Goal: Task Accomplishment & Management: Manage account settings

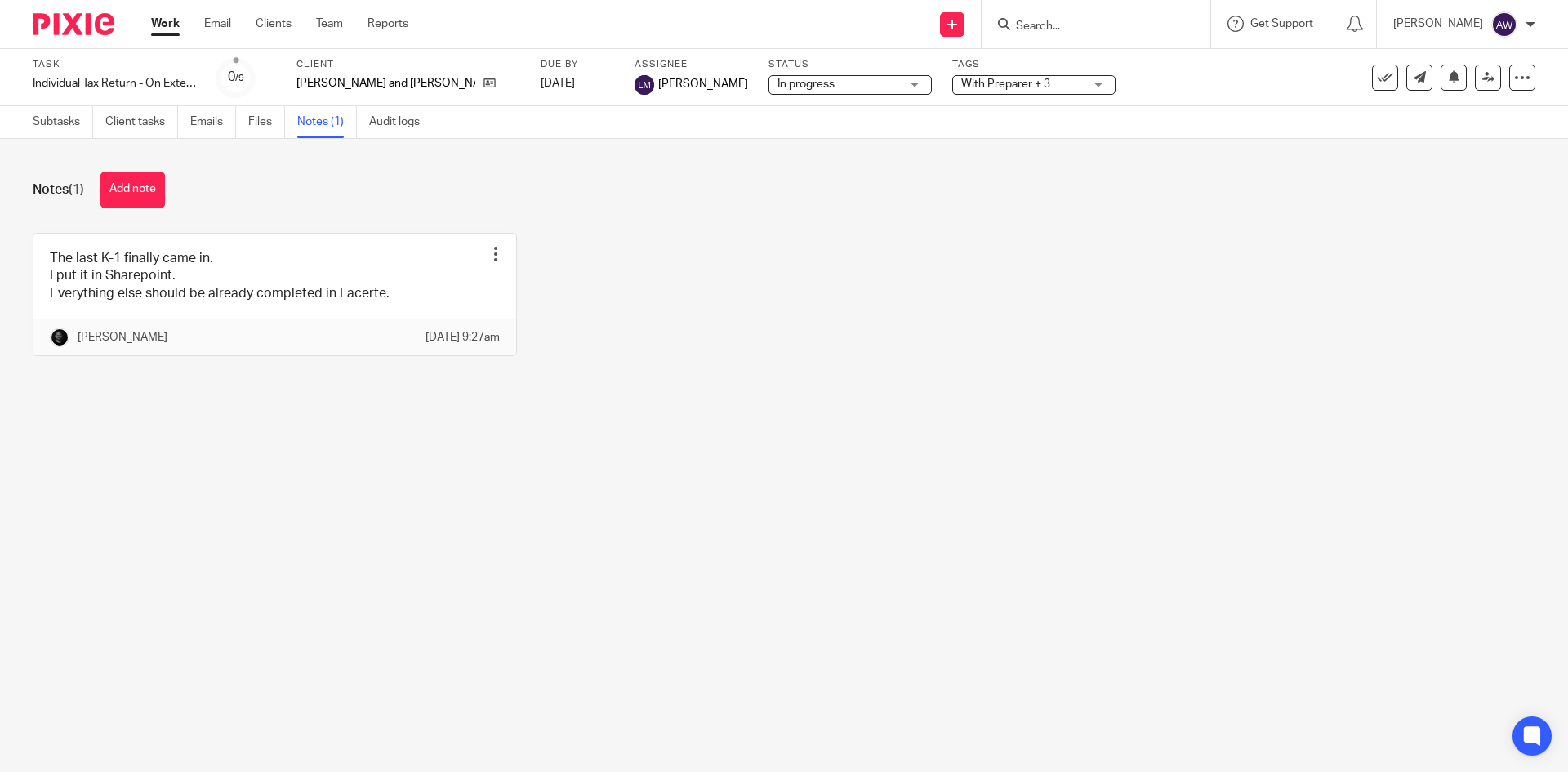
click at [345, 23] on ul "Work Email Clients Team Reports" at bounding box center [292, 23] width 282 height 16
click at [342, 23] on link "Team" at bounding box center [329, 23] width 27 height 16
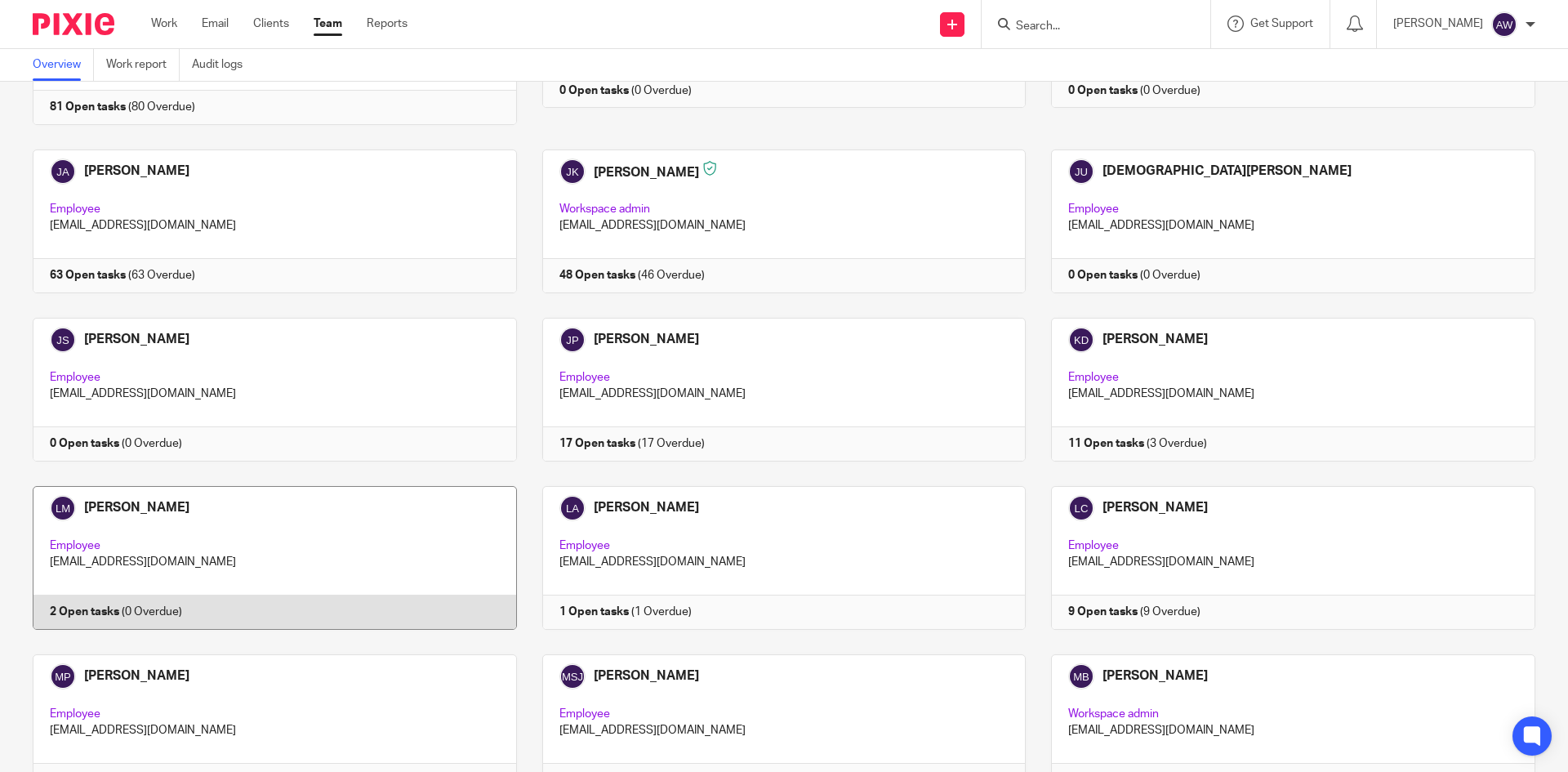
scroll to position [1404, 0]
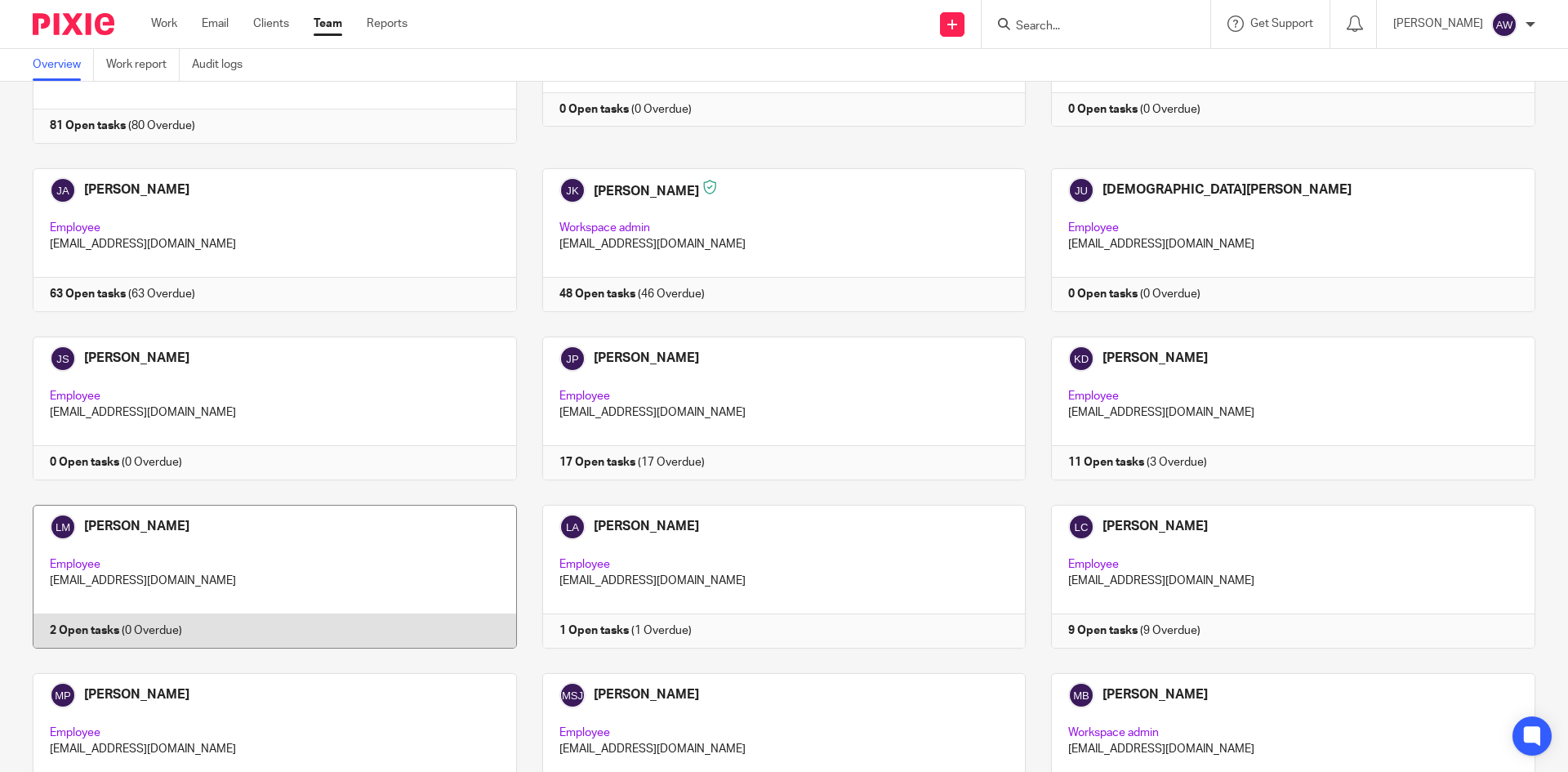
click at [123, 518] on link at bounding box center [262, 576] width 510 height 144
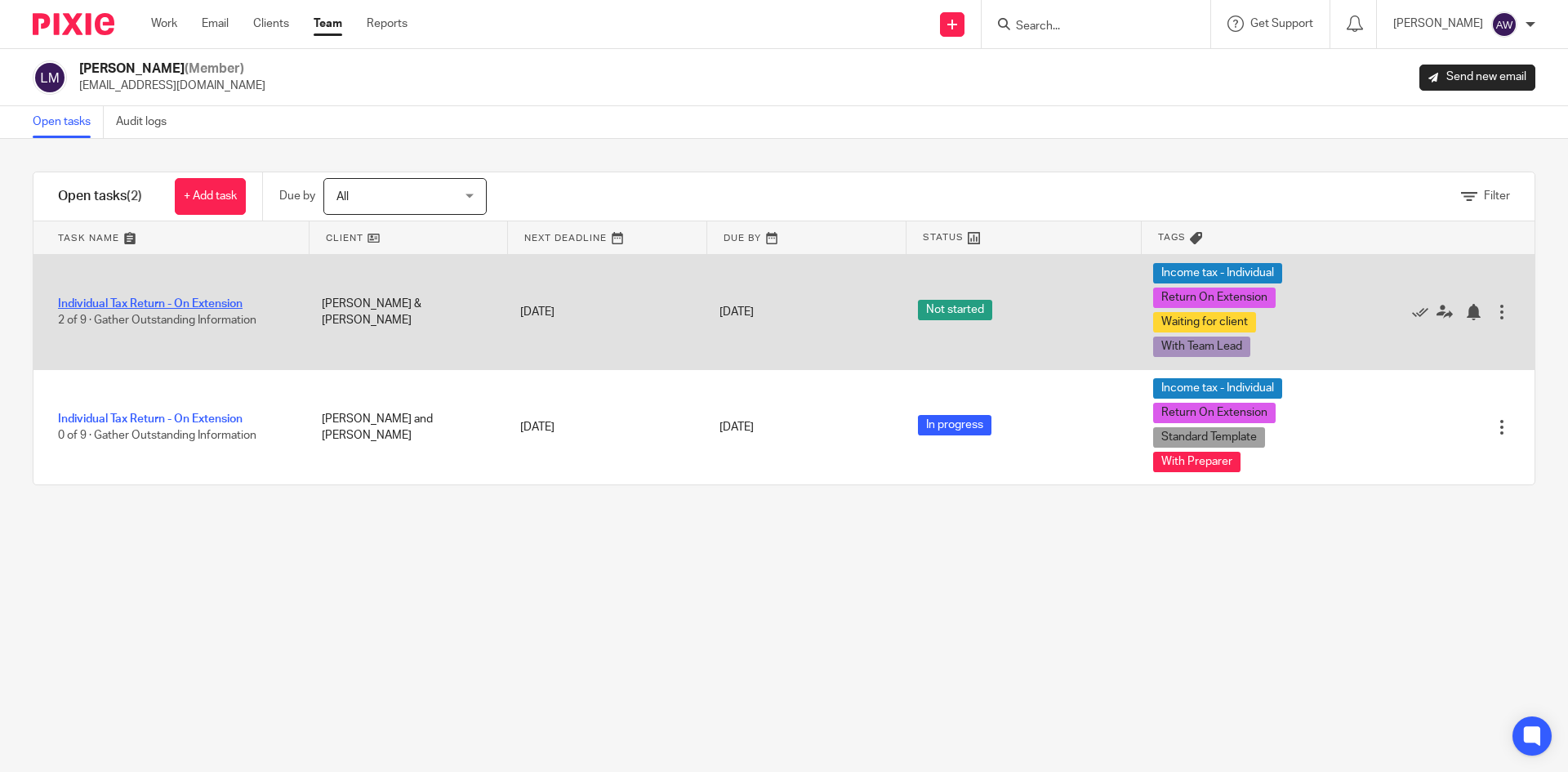
click at [183, 303] on link "Individual Tax Return - On Extension" at bounding box center [150, 303] width 184 height 12
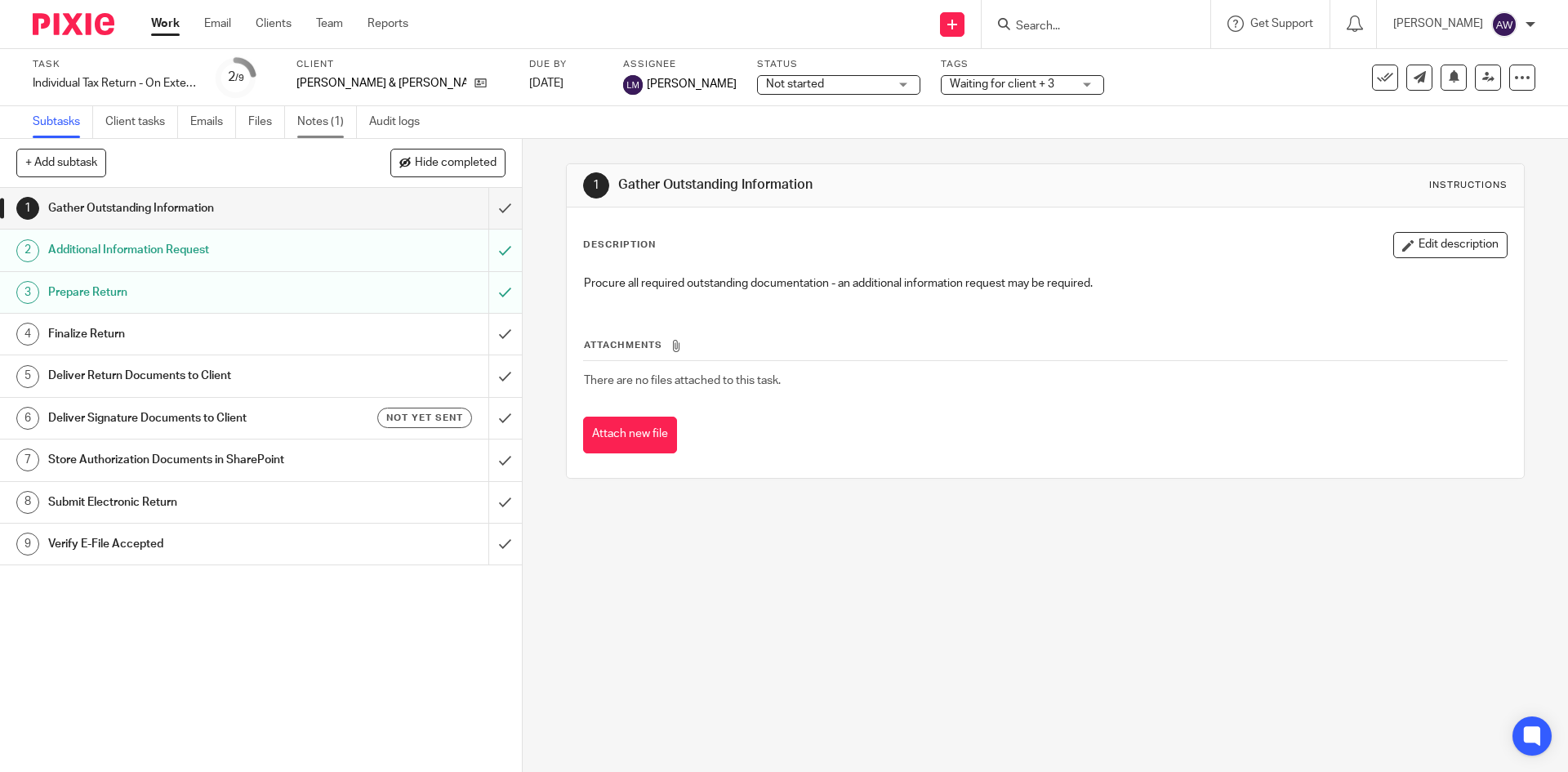
click at [339, 124] on link "Notes (1)" at bounding box center [327, 122] width 60 height 32
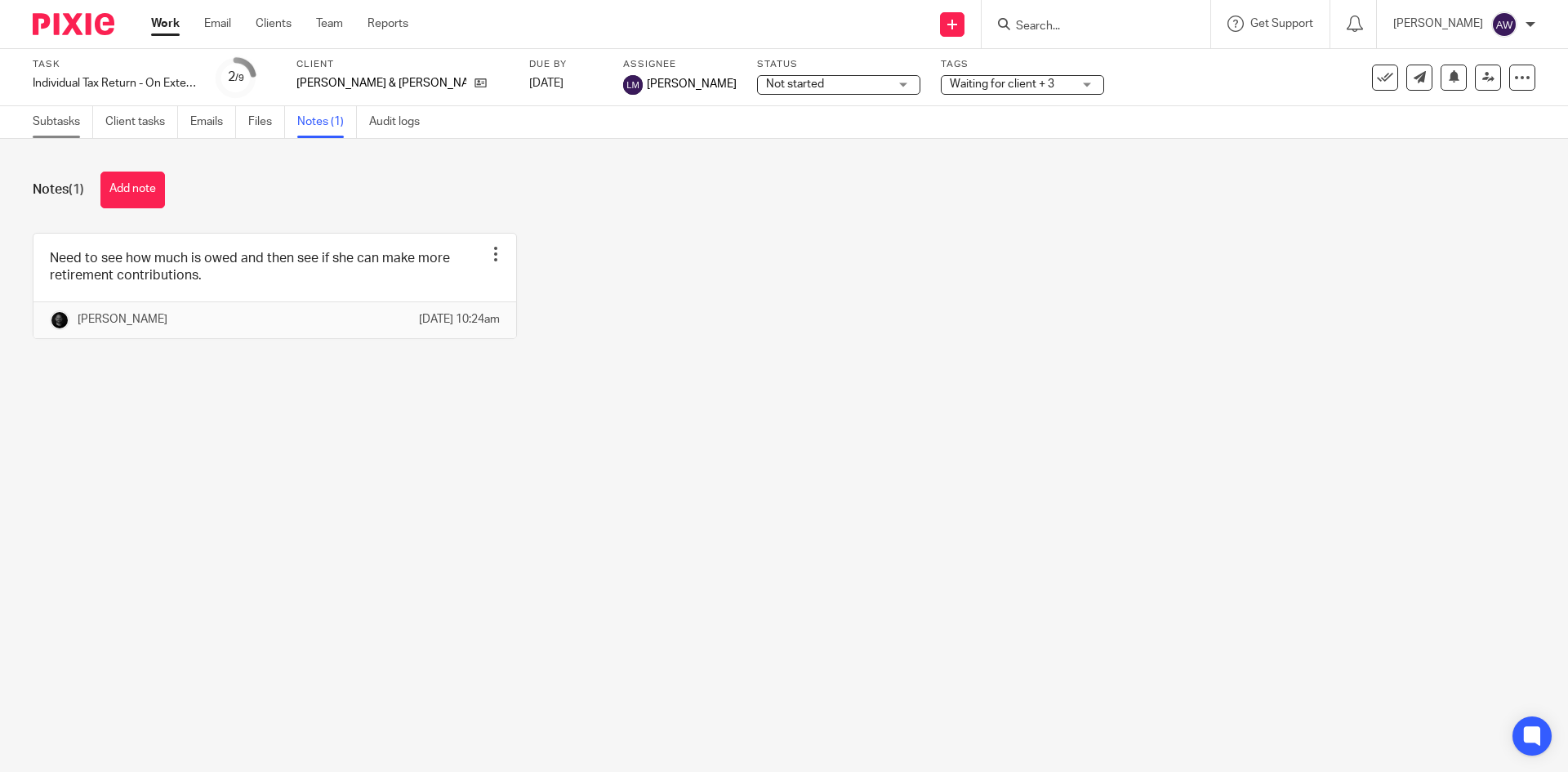
click at [41, 124] on link "Subtasks" at bounding box center [62, 122] width 60 height 32
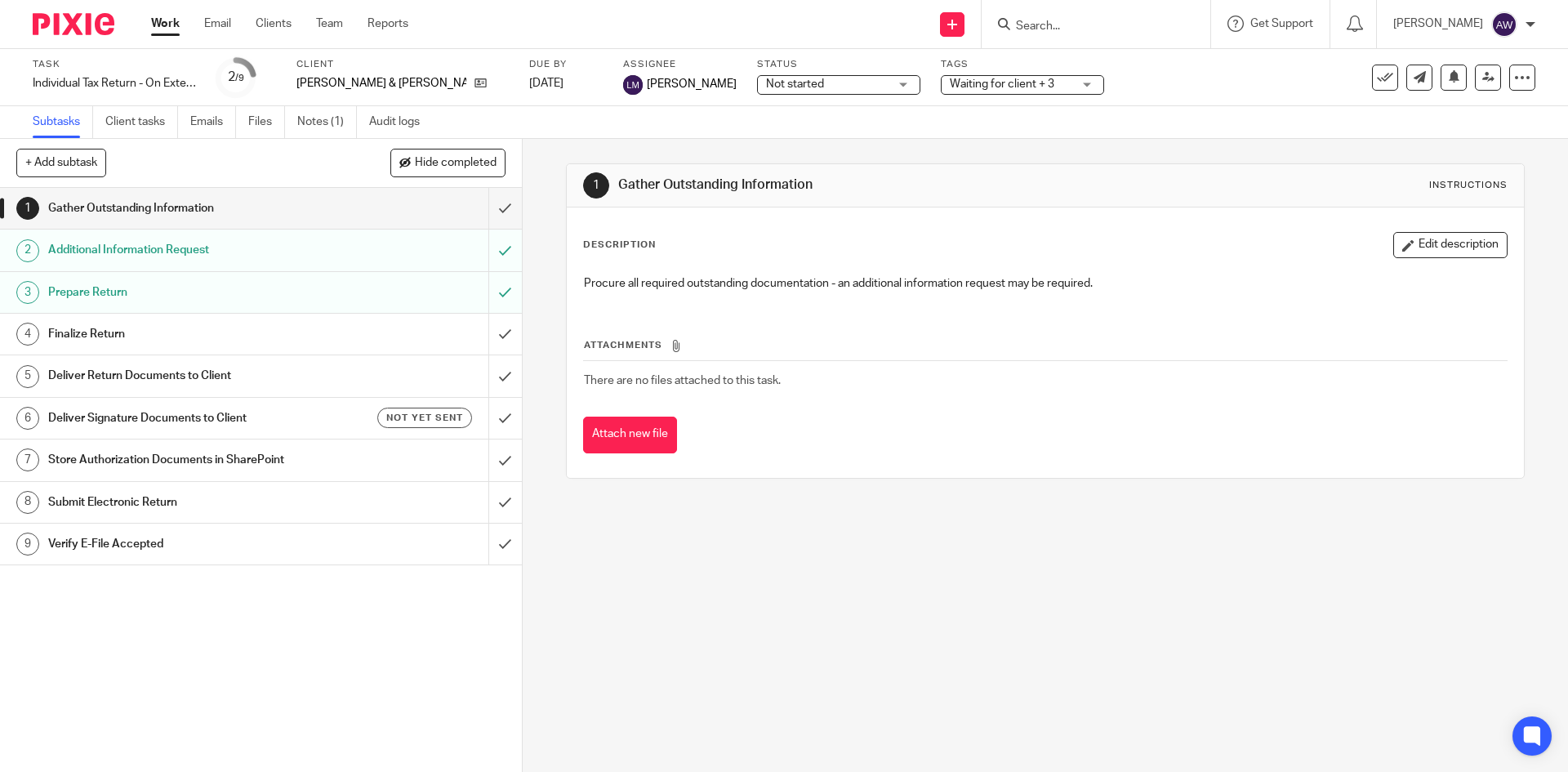
click at [159, 21] on link "Work" at bounding box center [165, 23] width 29 height 16
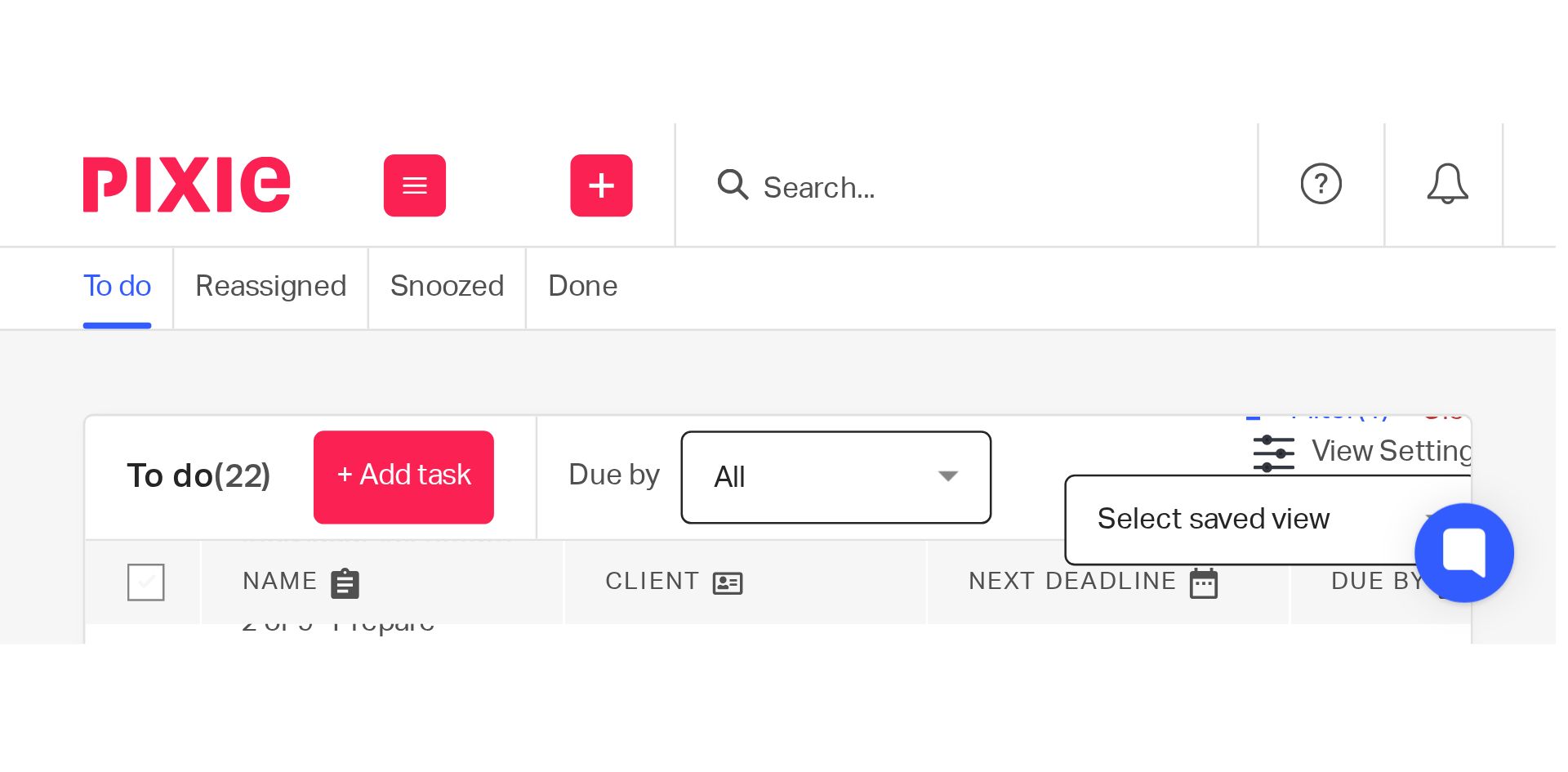
scroll to position [1056, 0]
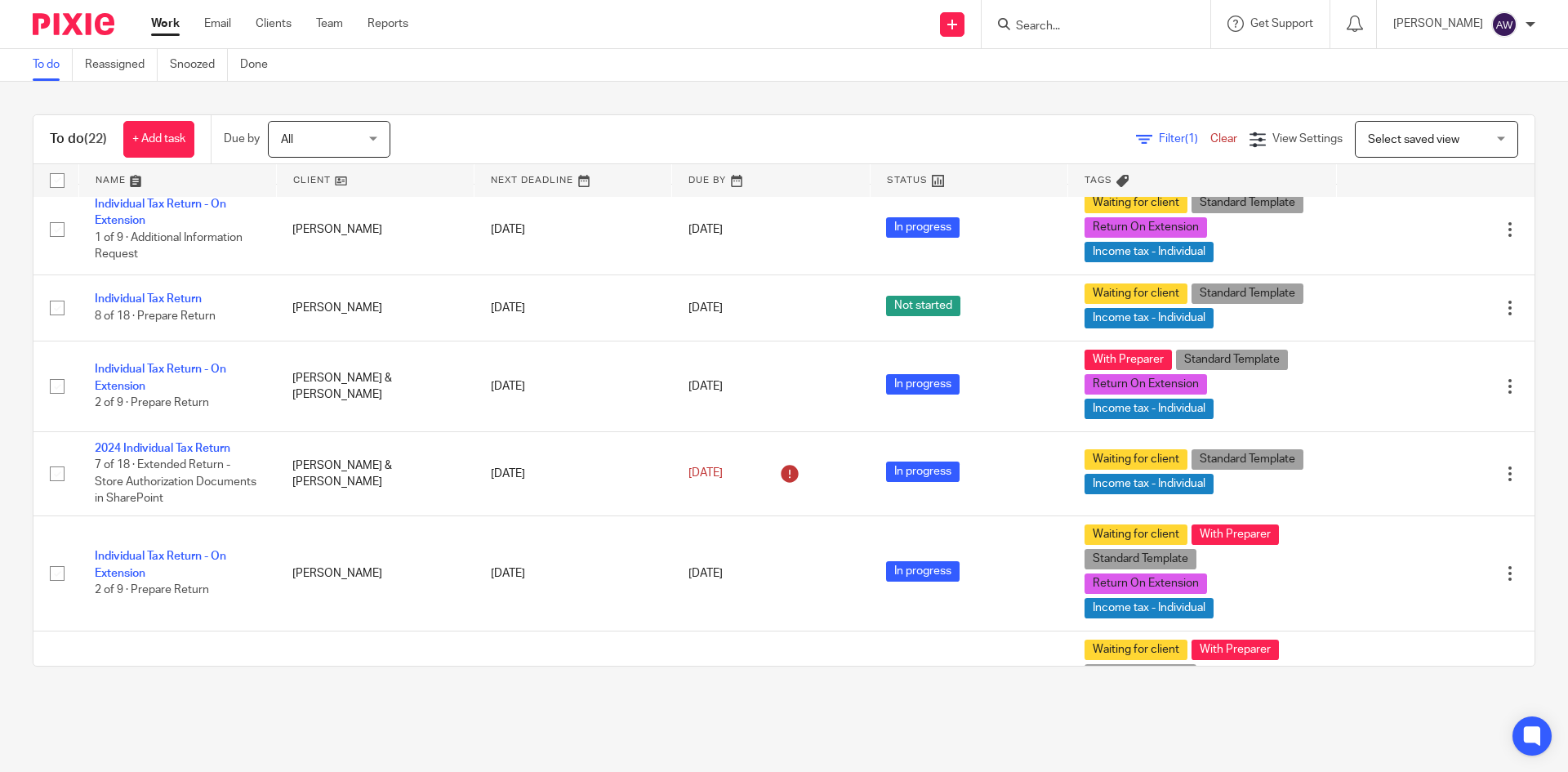
click at [167, 31] on link "Work" at bounding box center [165, 23] width 29 height 16
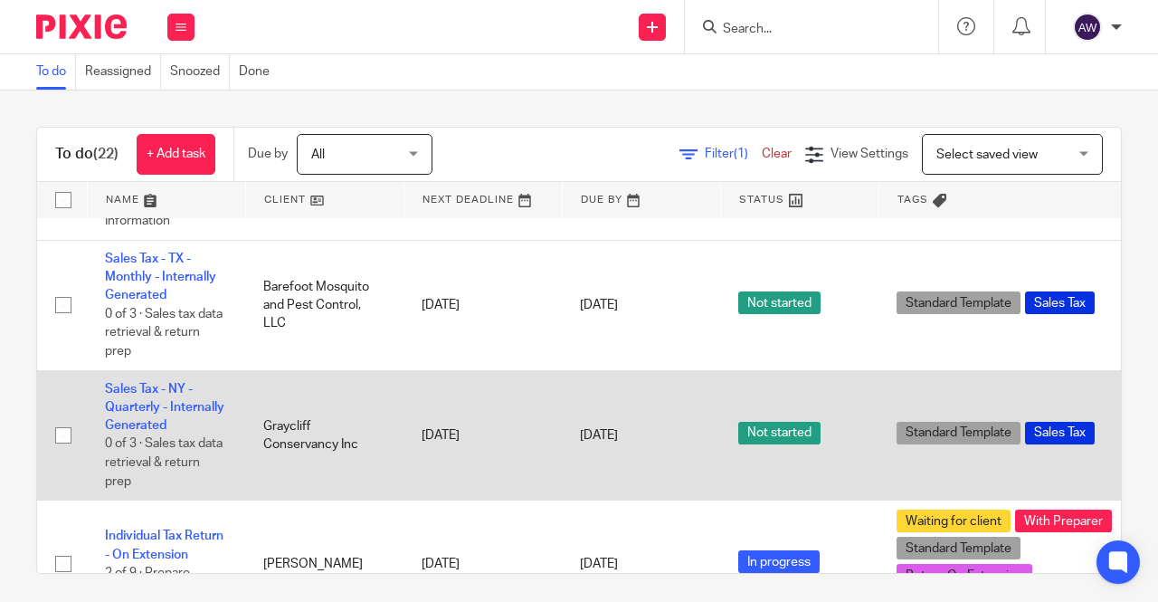
scroll to position [1176, 0]
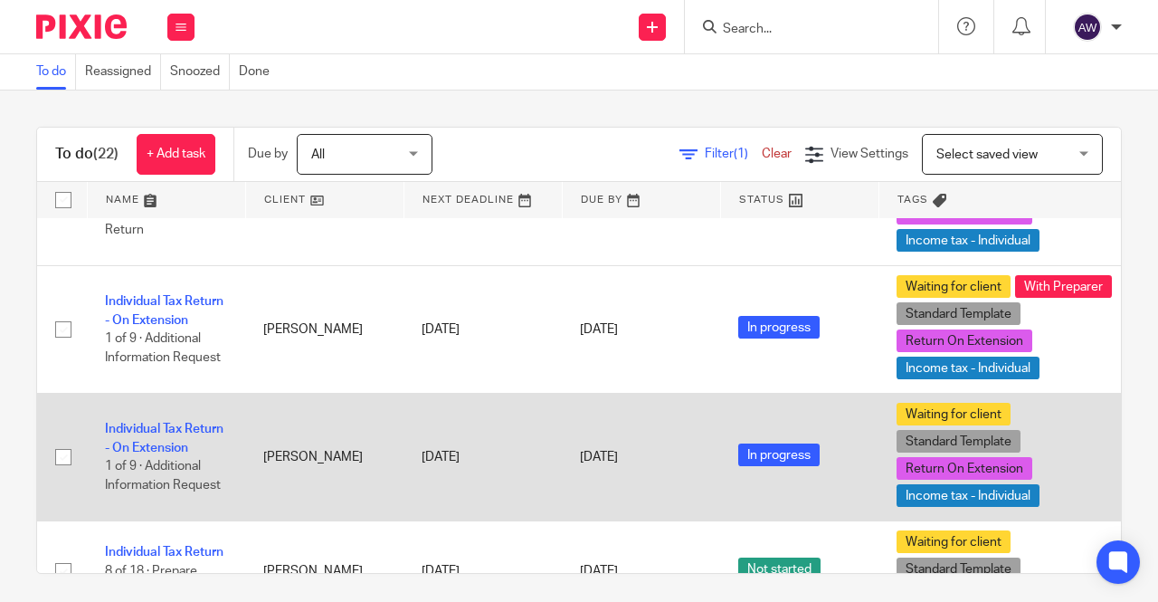
click at [154, 434] on td "Individual Tax Return - On Extension 1 of 9 · Additional Information Request" at bounding box center [166, 458] width 158 height 128
click at [156, 426] on link "Individual Tax Return - On Extension" at bounding box center [164, 438] width 119 height 31
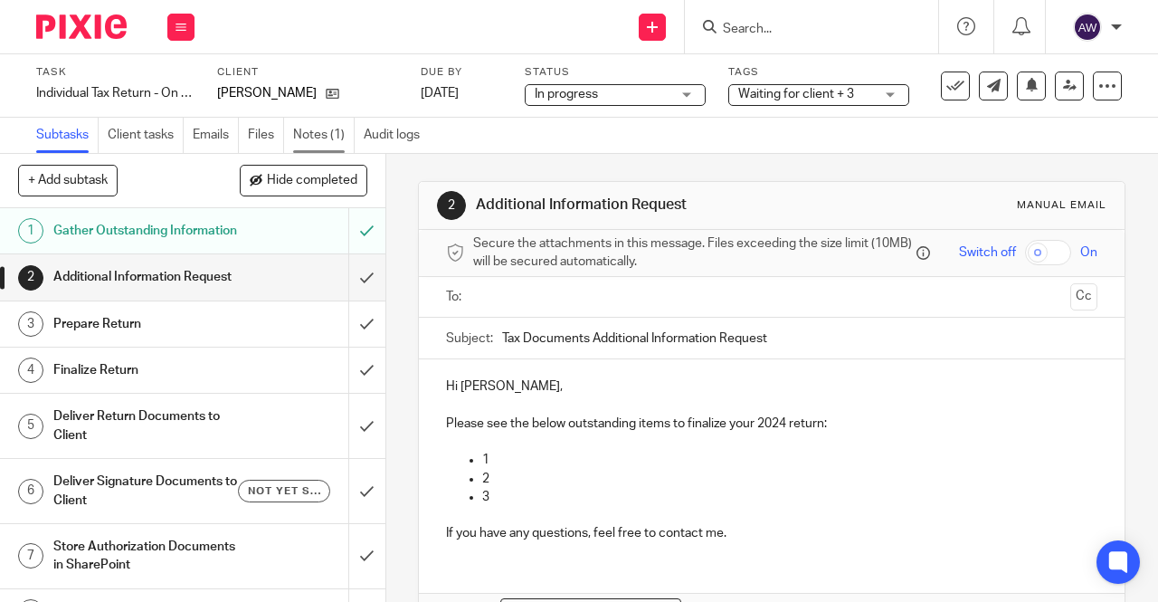
click at [309, 131] on link "Notes (1)" at bounding box center [324, 135] width 62 height 35
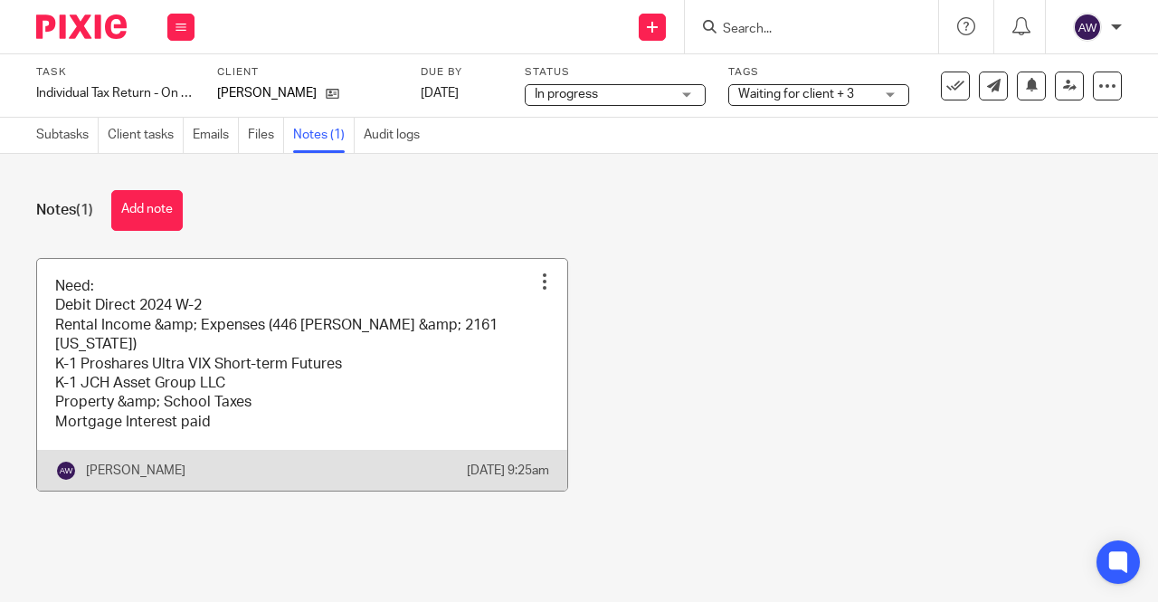
click at [271, 345] on link at bounding box center [302, 375] width 530 height 233
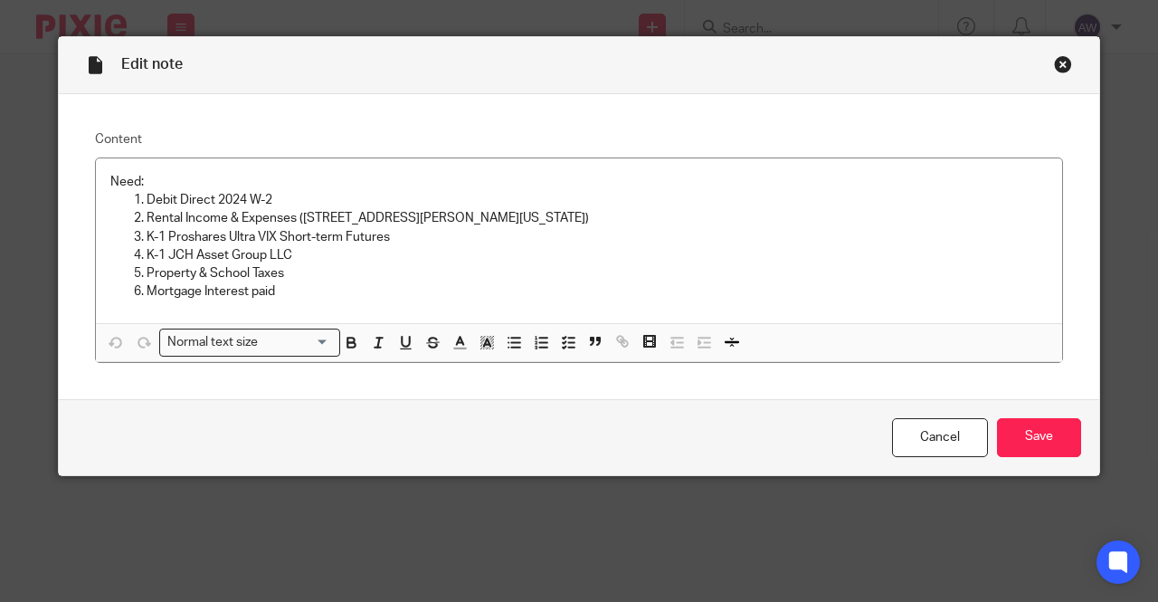
click at [1053, 77] on div "Edit note" at bounding box center [579, 65] width 1040 height 57
click at [1055, 64] on div "Close this dialog window" at bounding box center [1063, 64] width 18 height 18
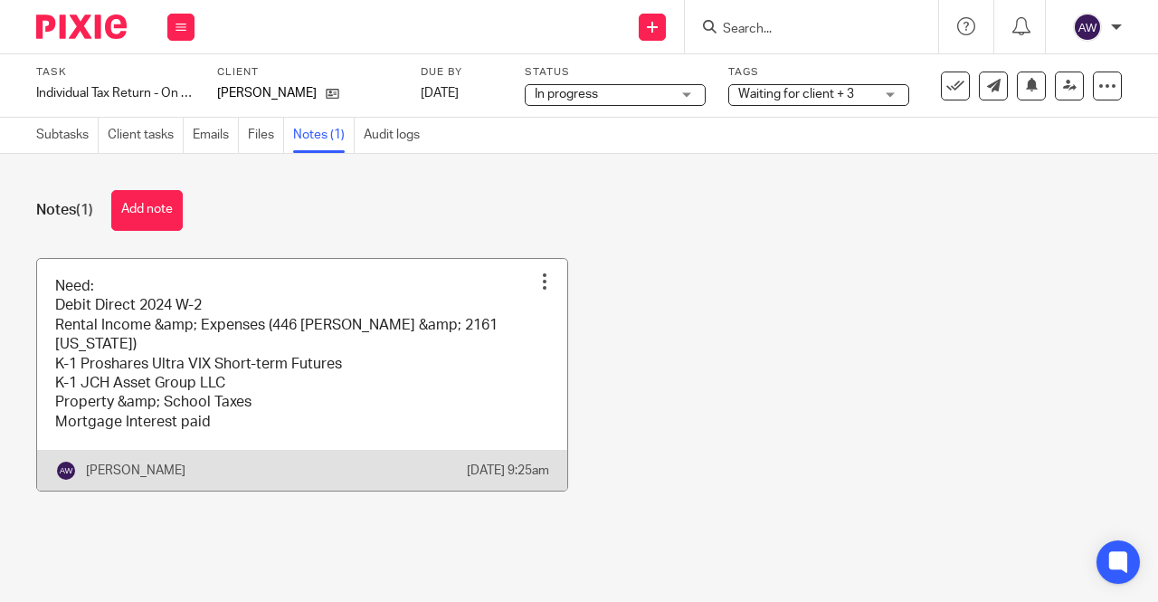
click at [353, 349] on link at bounding box center [302, 375] width 530 height 233
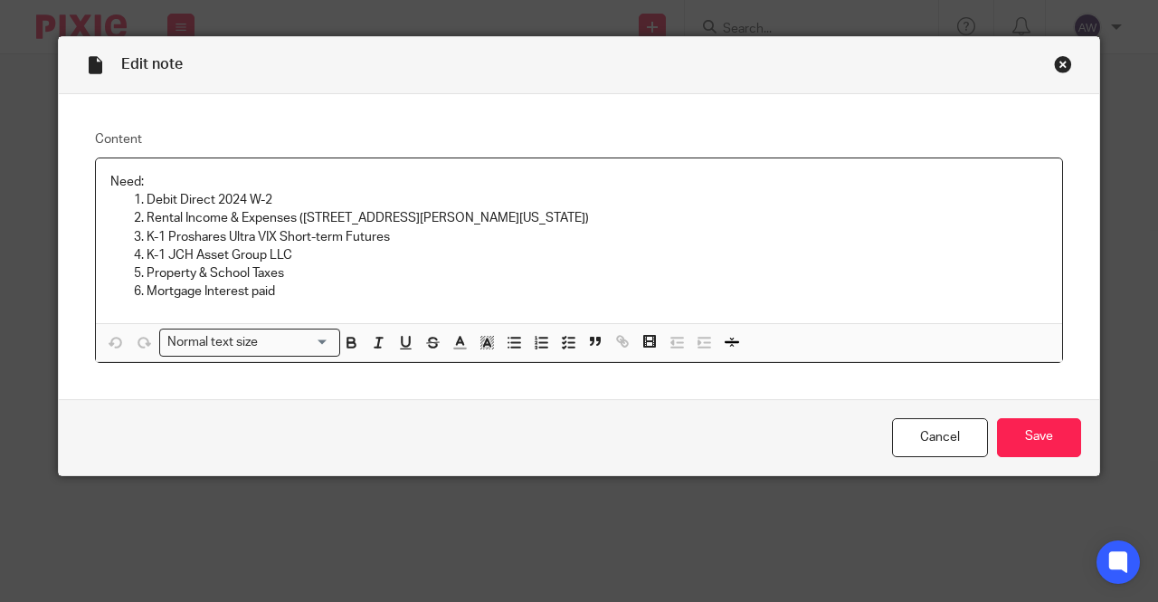
click at [1056, 68] on div "Close this dialog window" at bounding box center [1063, 64] width 18 height 18
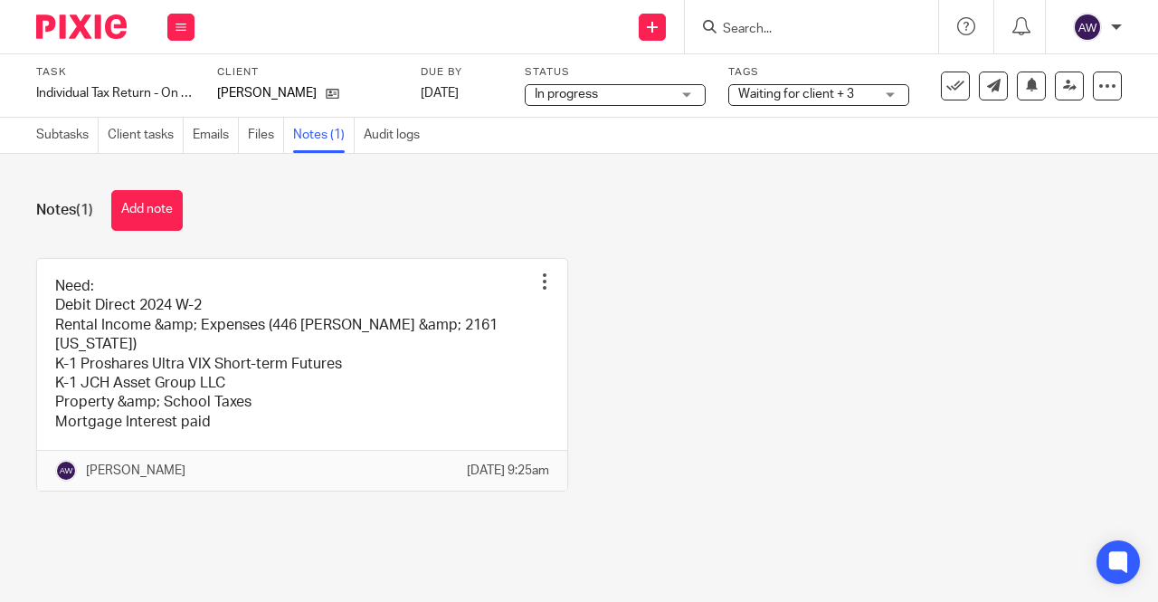
click at [76, 117] on main "Task Individual Tax Return - On Extension Save Individual Tax Return - On Exten…" at bounding box center [579, 301] width 1158 height 602
click at [68, 128] on link "Subtasks" at bounding box center [67, 135] width 62 height 35
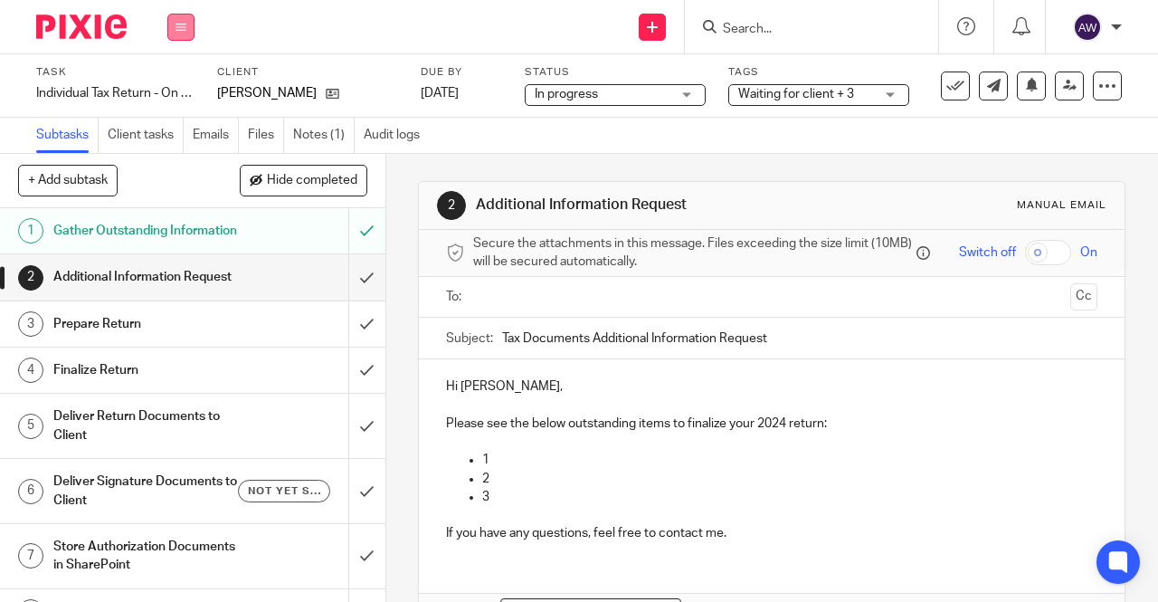
click at [175, 20] on button at bounding box center [180, 27] width 27 height 27
click at [177, 84] on link "Work" at bounding box center [173, 84] width 32 height 13
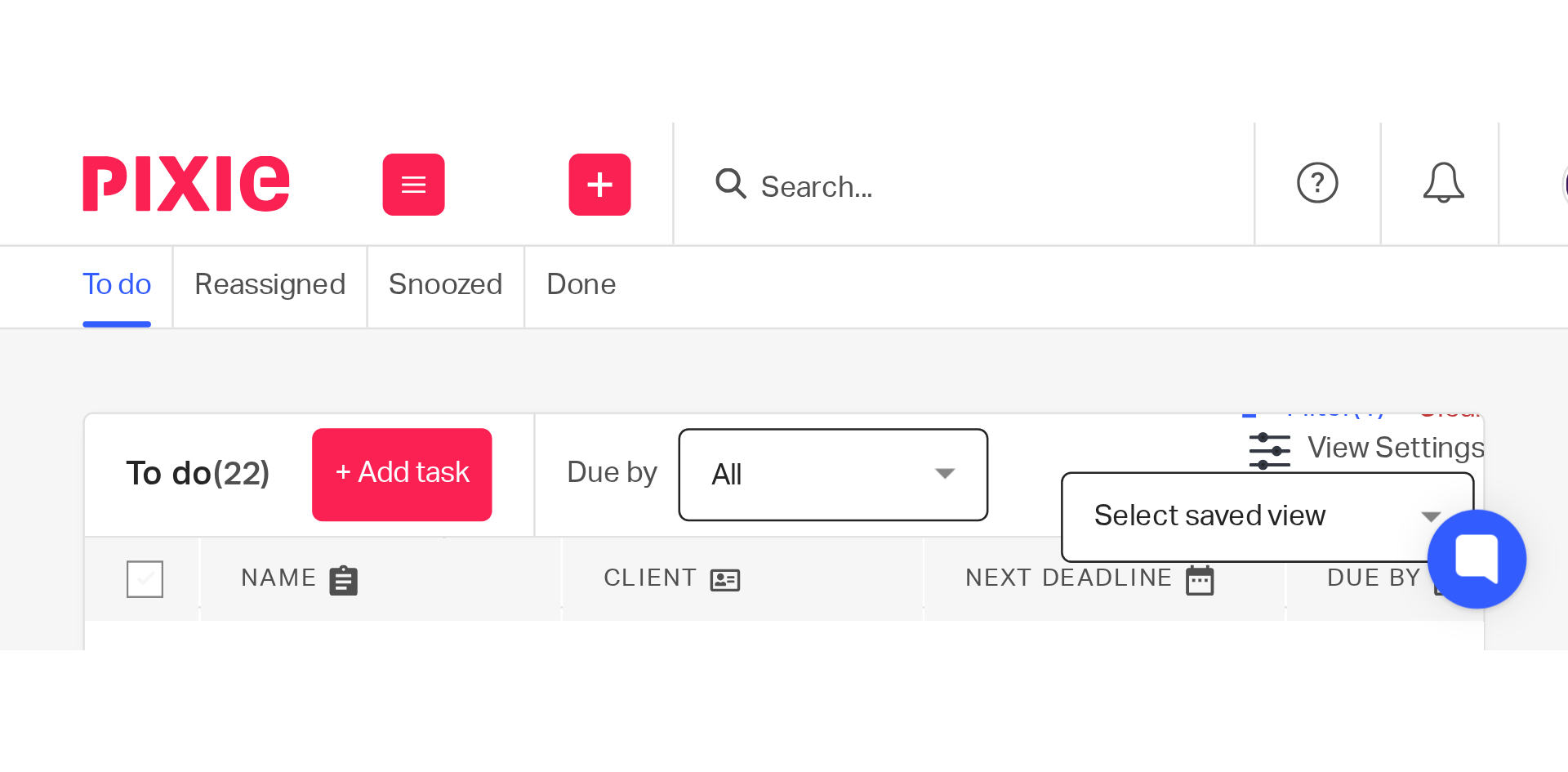
scroll to position [1225, 0]
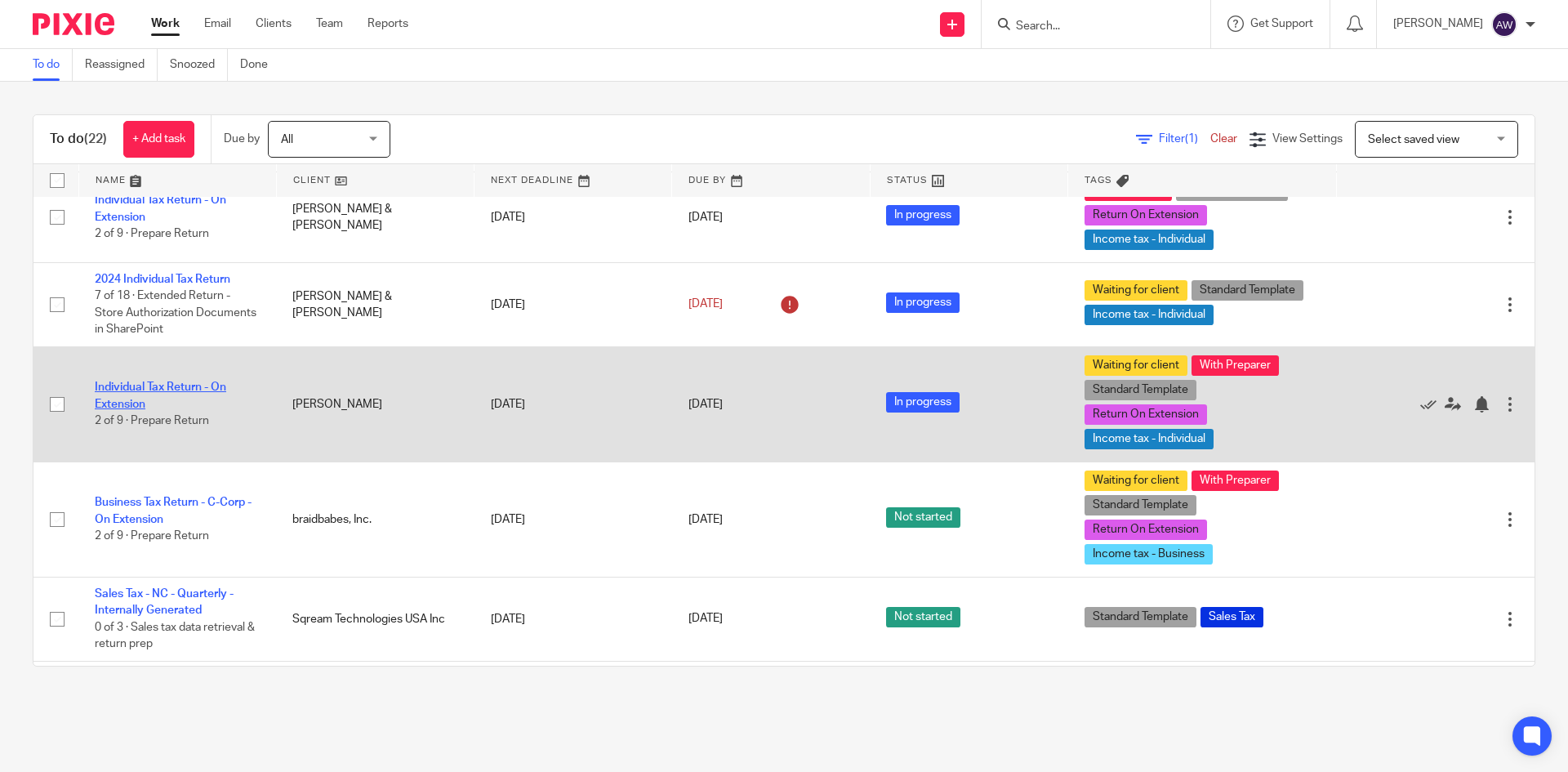
click at [150, 388] on link "Individual Tax Return - On Extension" at bounding box center [161, 395] width 132 height 28
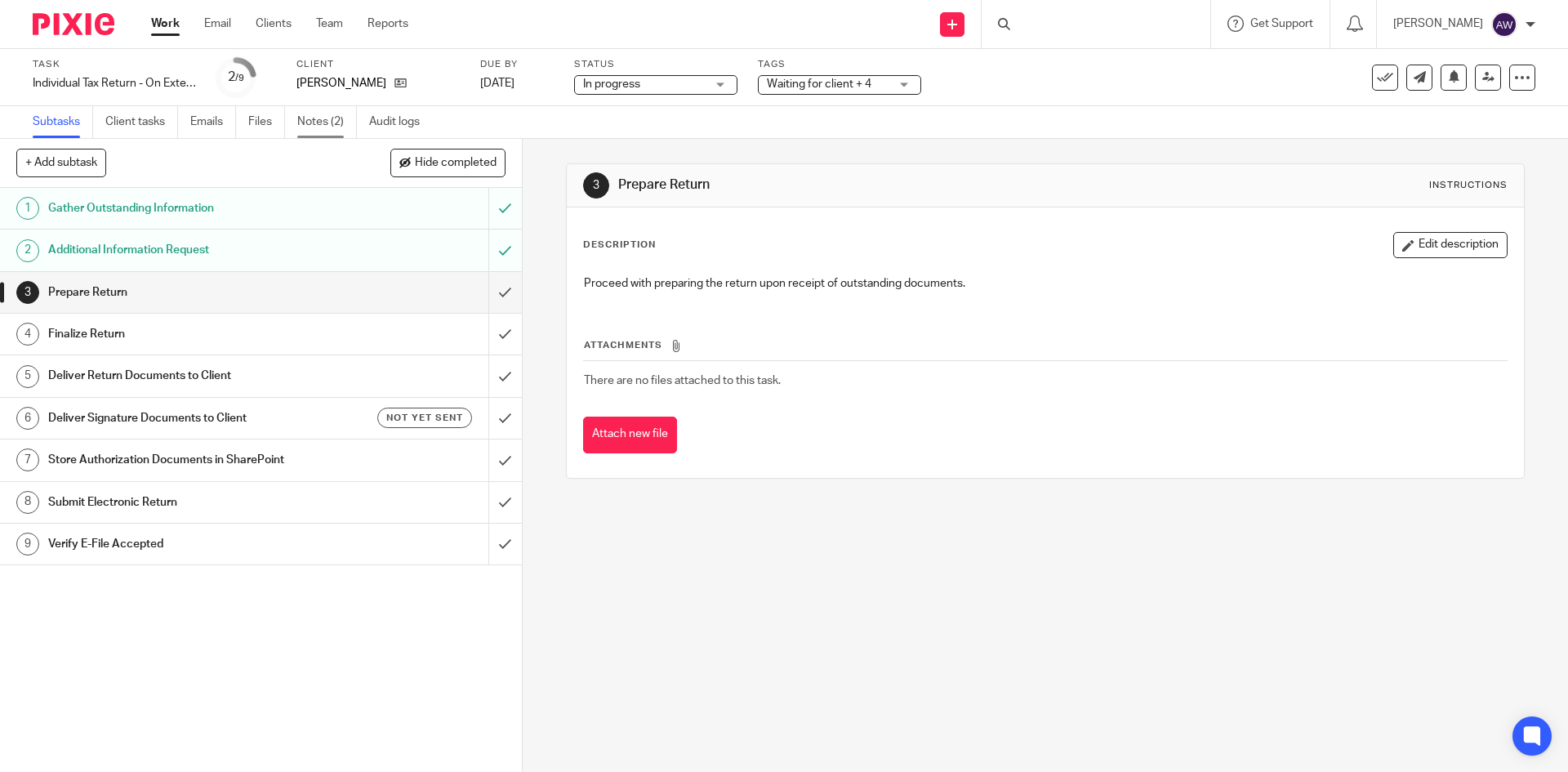
click at [320, 117] on link "Notes (2)" at bounding box center [327, 122] width 60 height 32
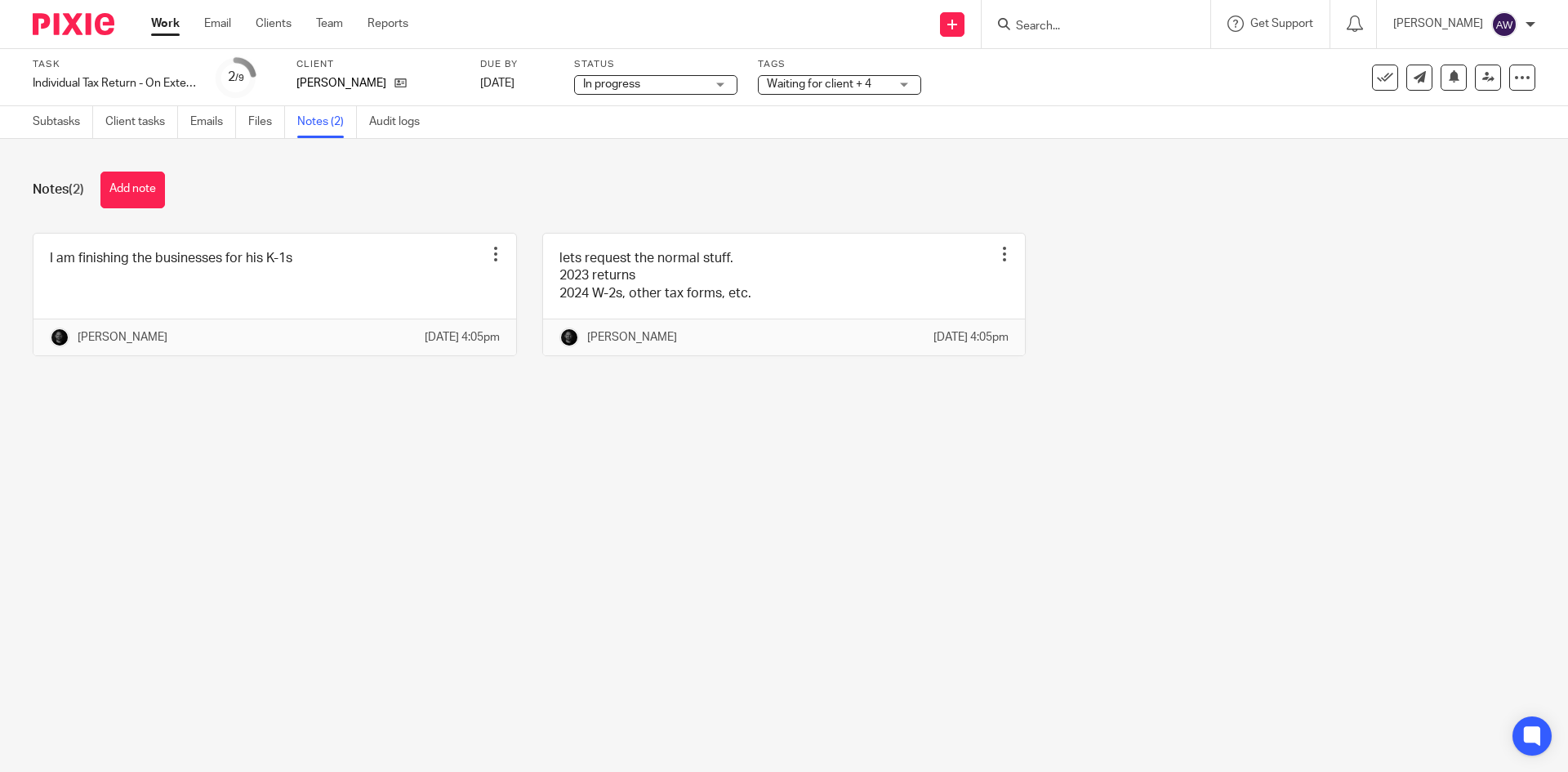
click at [131, 202] on button "Add note" at bounding box center [132, 190] width 64 height 37
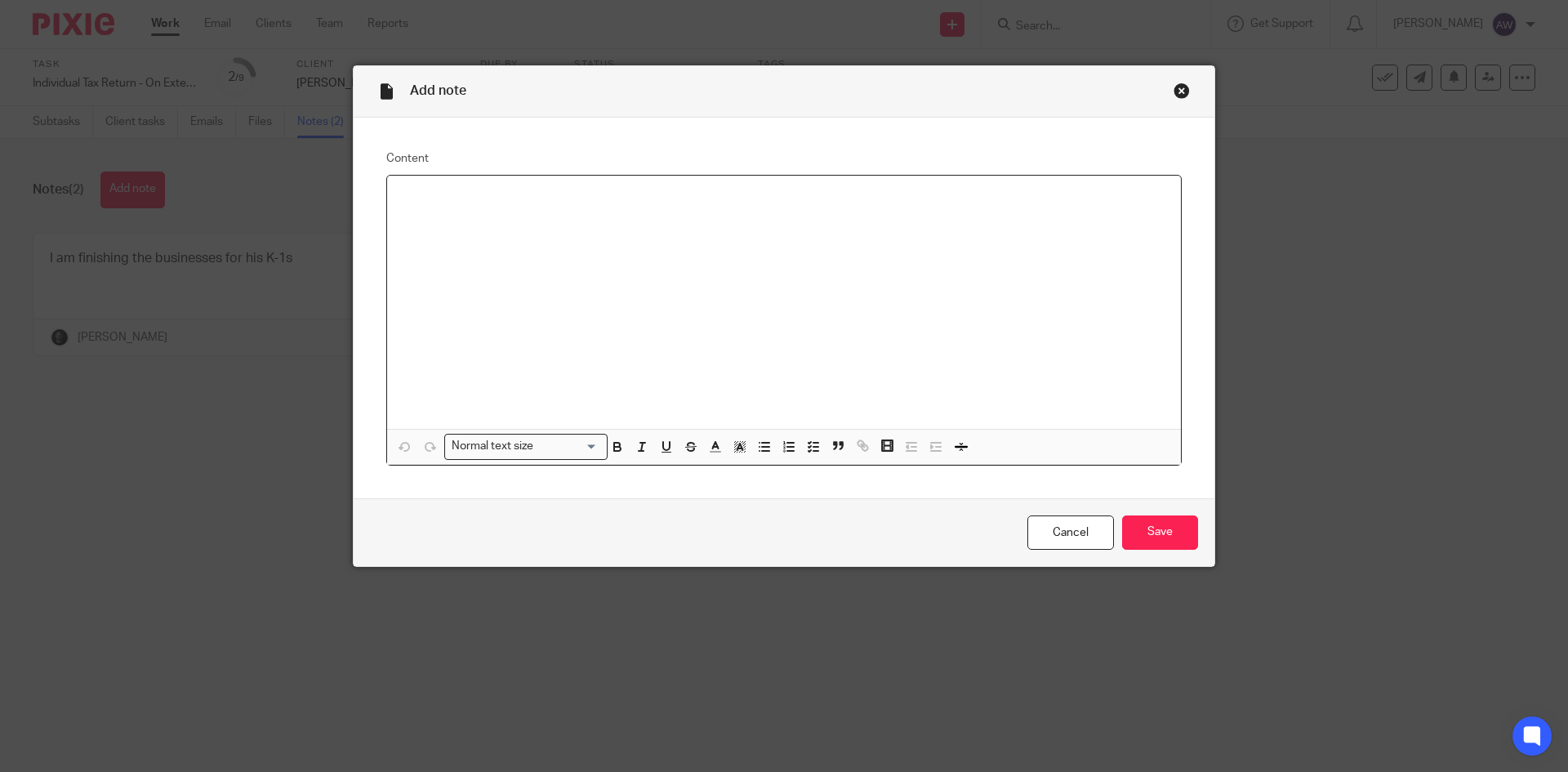
click at [531, 213] on div at bounding box center [784, 302] width 793 height 253
click at [1186, 537] on input "Save" at bounding box center [1160, 533] width 76 height 35
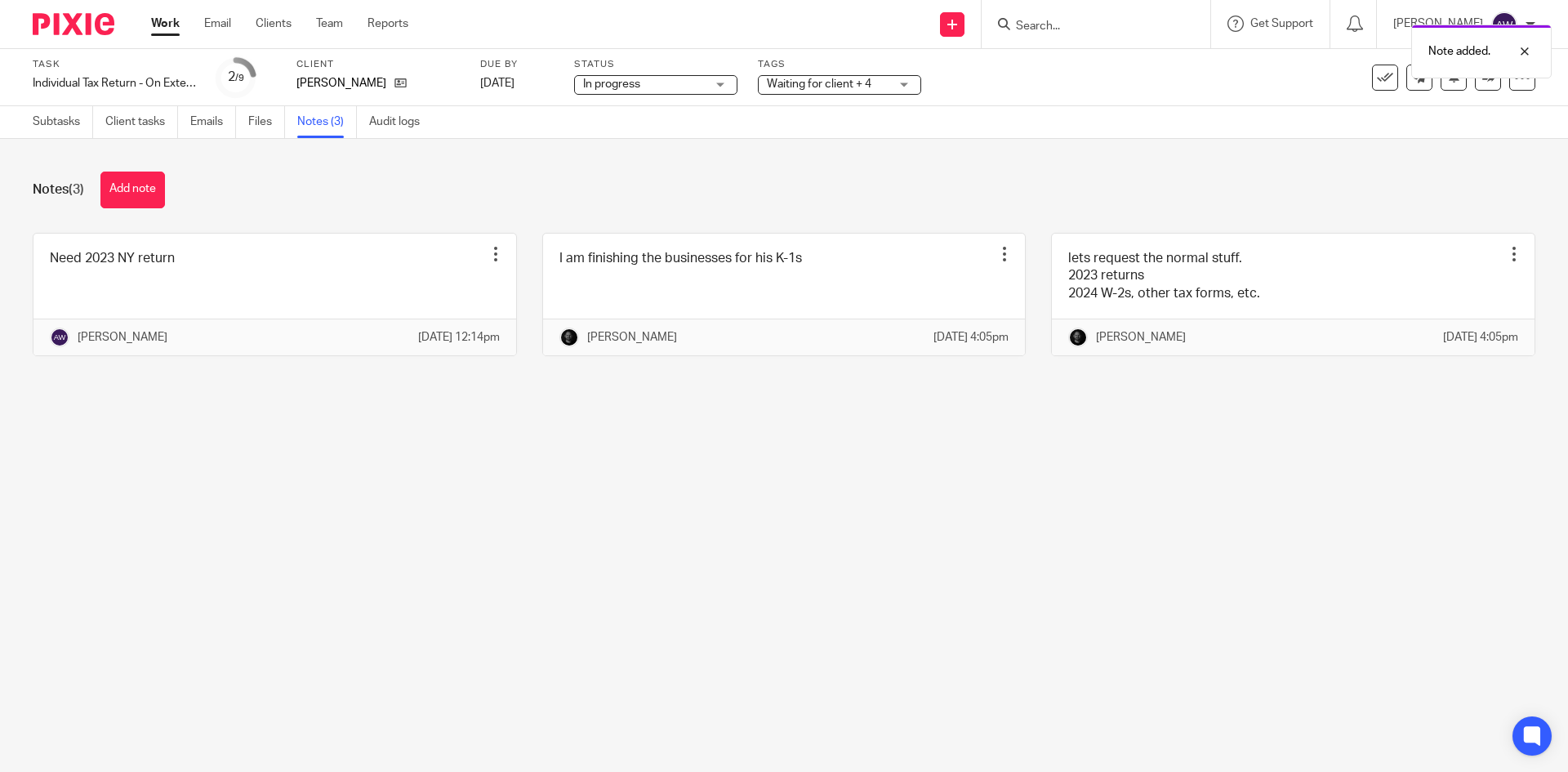
click at [172, 32] on link "Work" at bounding box center [165, 23] width 29 height 16
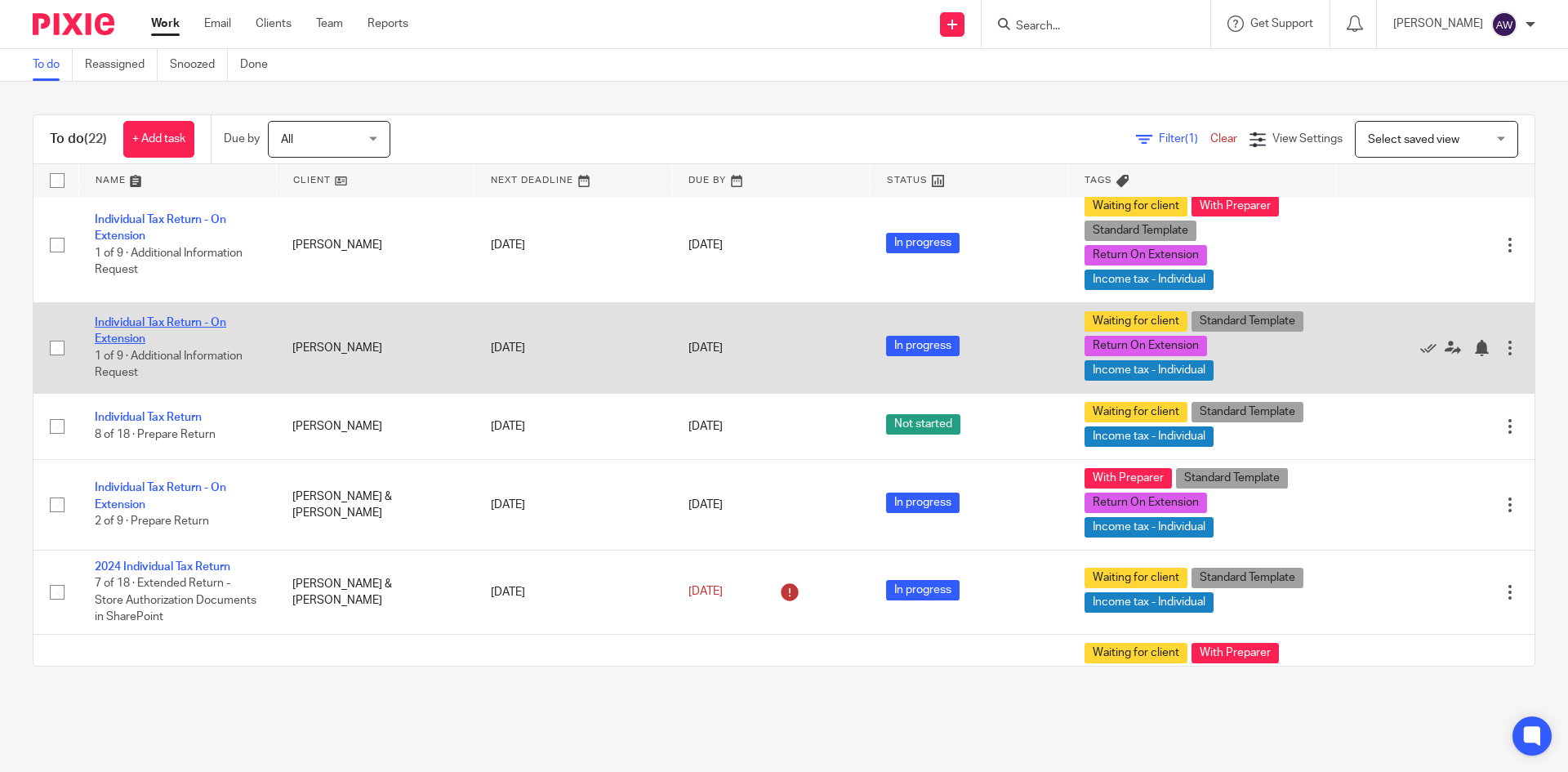
scroll to position [974, 0]
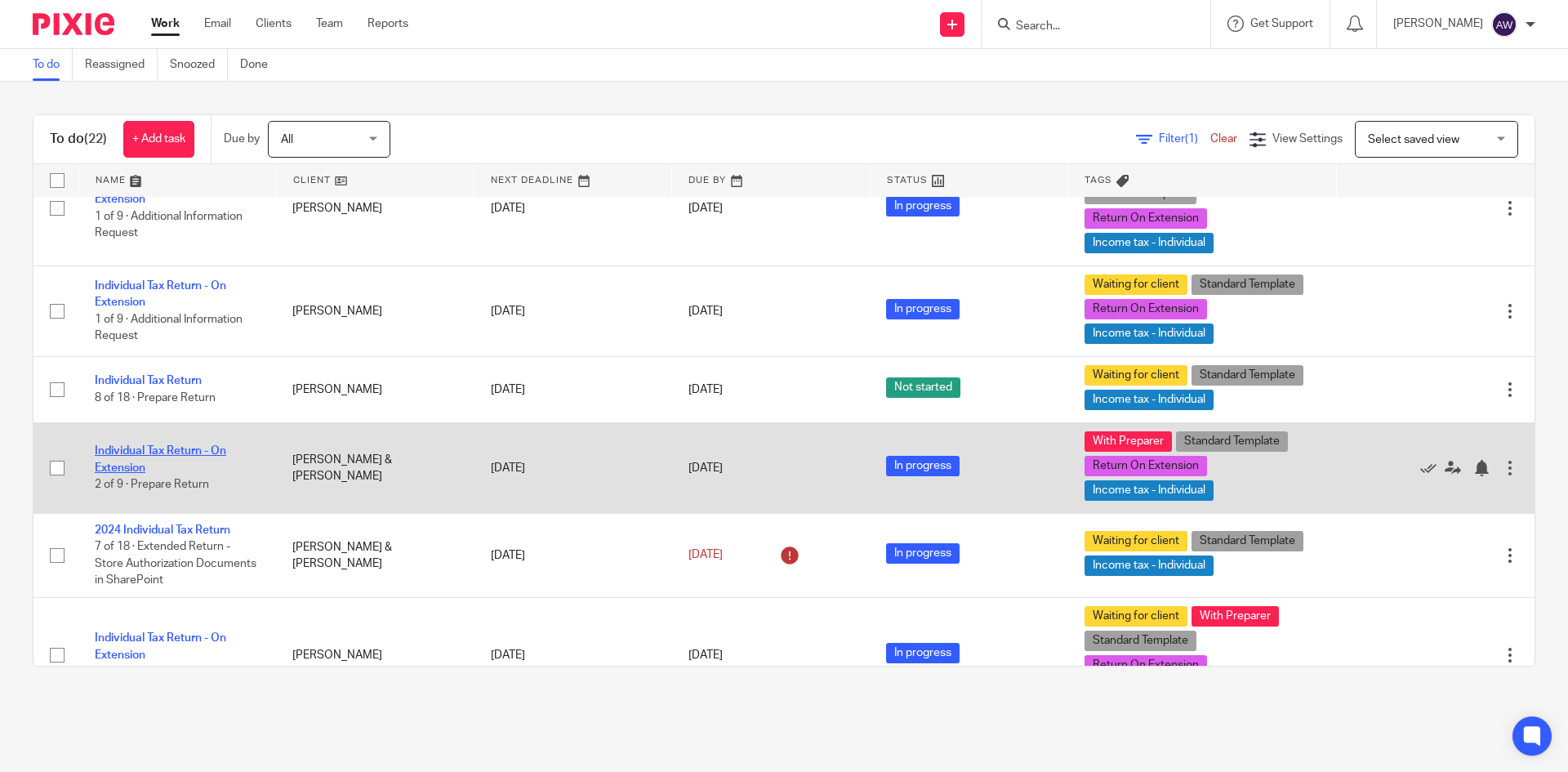
click at [153, 459] on link "Individual Tax Return - On Extension" at bounding box center [161, 459] width 132 height 28
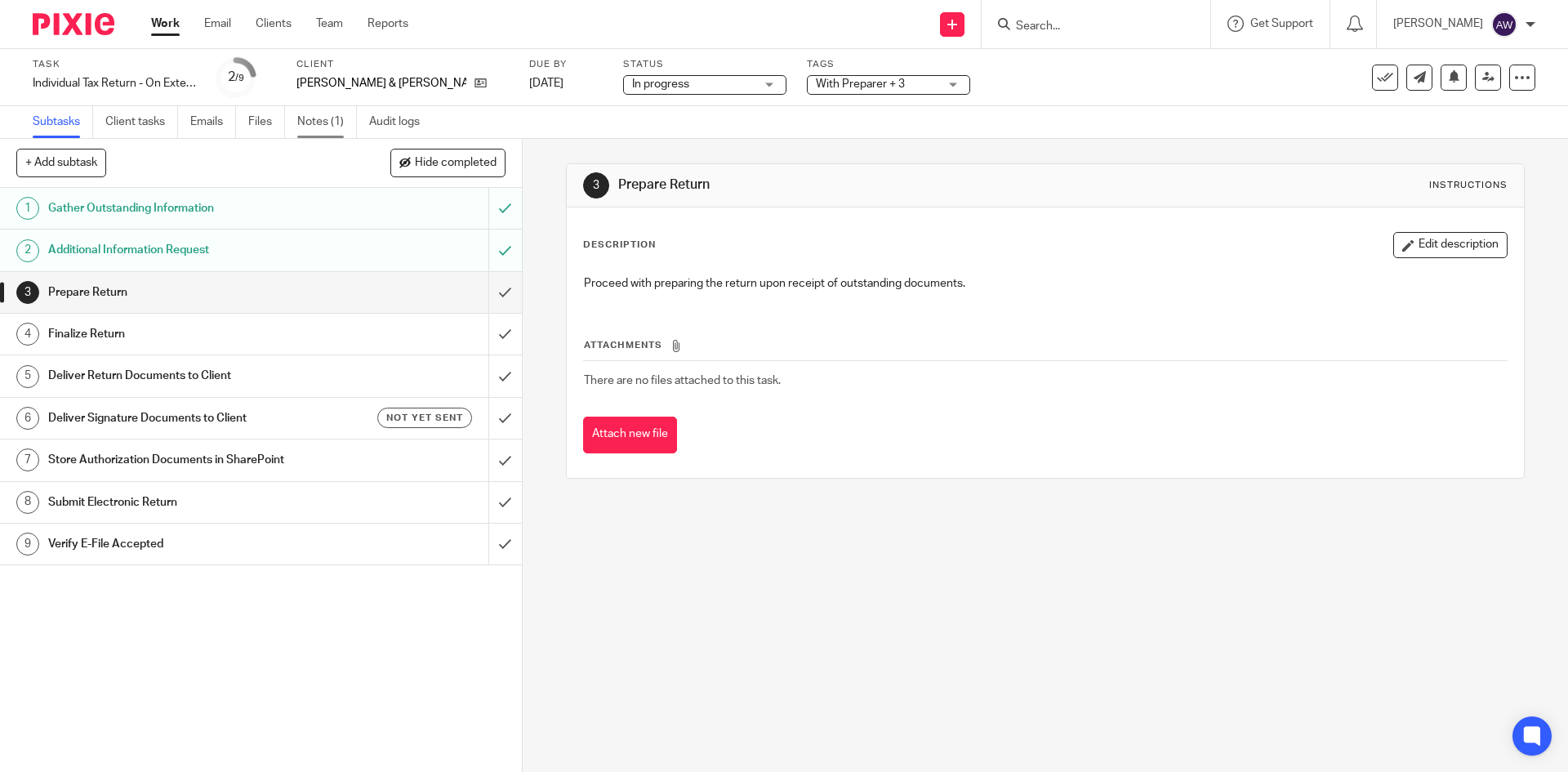
click at [325, 123] on link "Notes (1)" at bounding box center [327, 122] width 60 height 32
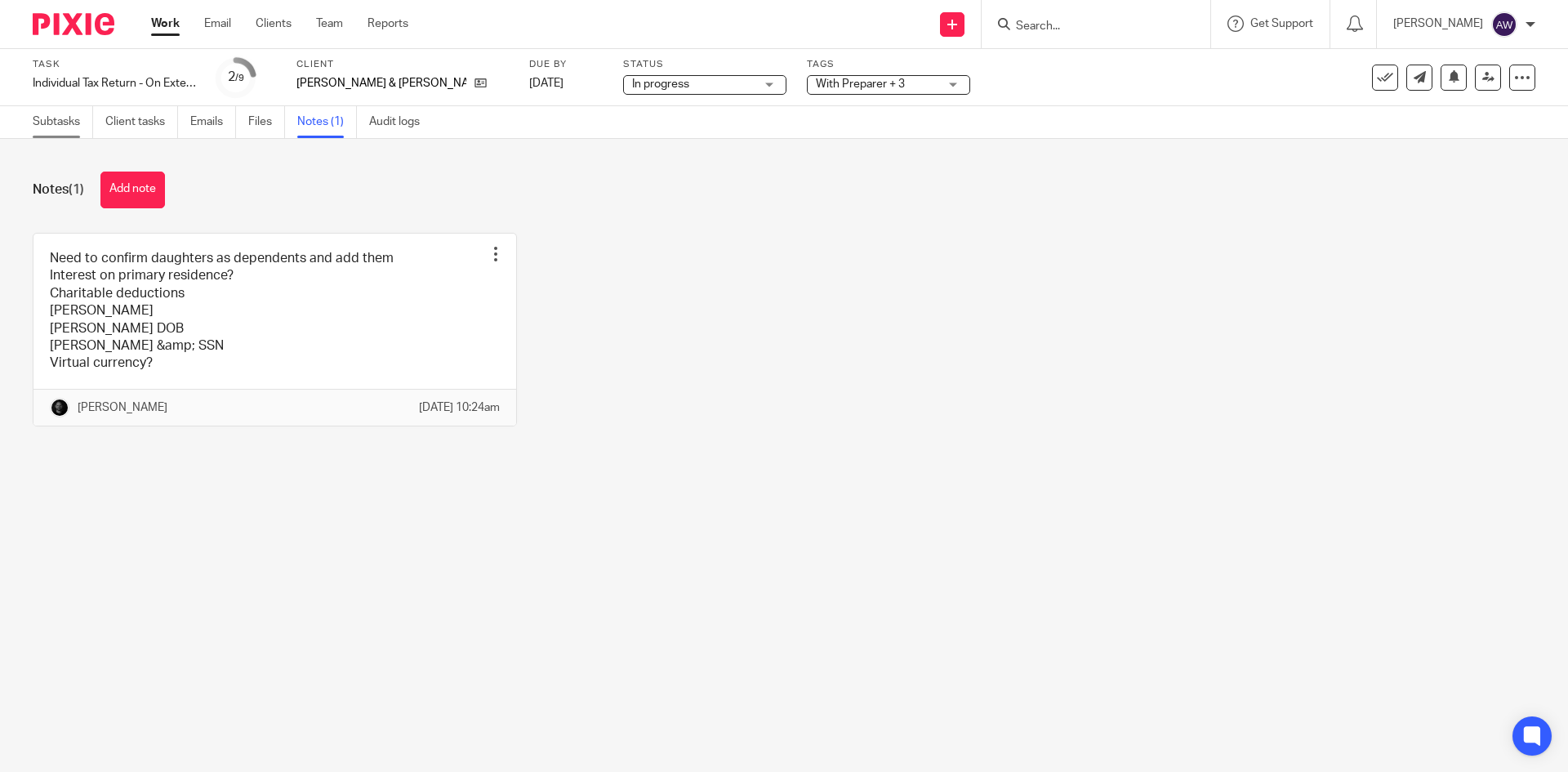
click at [65, 116] on link "Subtasks" at bounding box center [62, 122] width 60 height 32
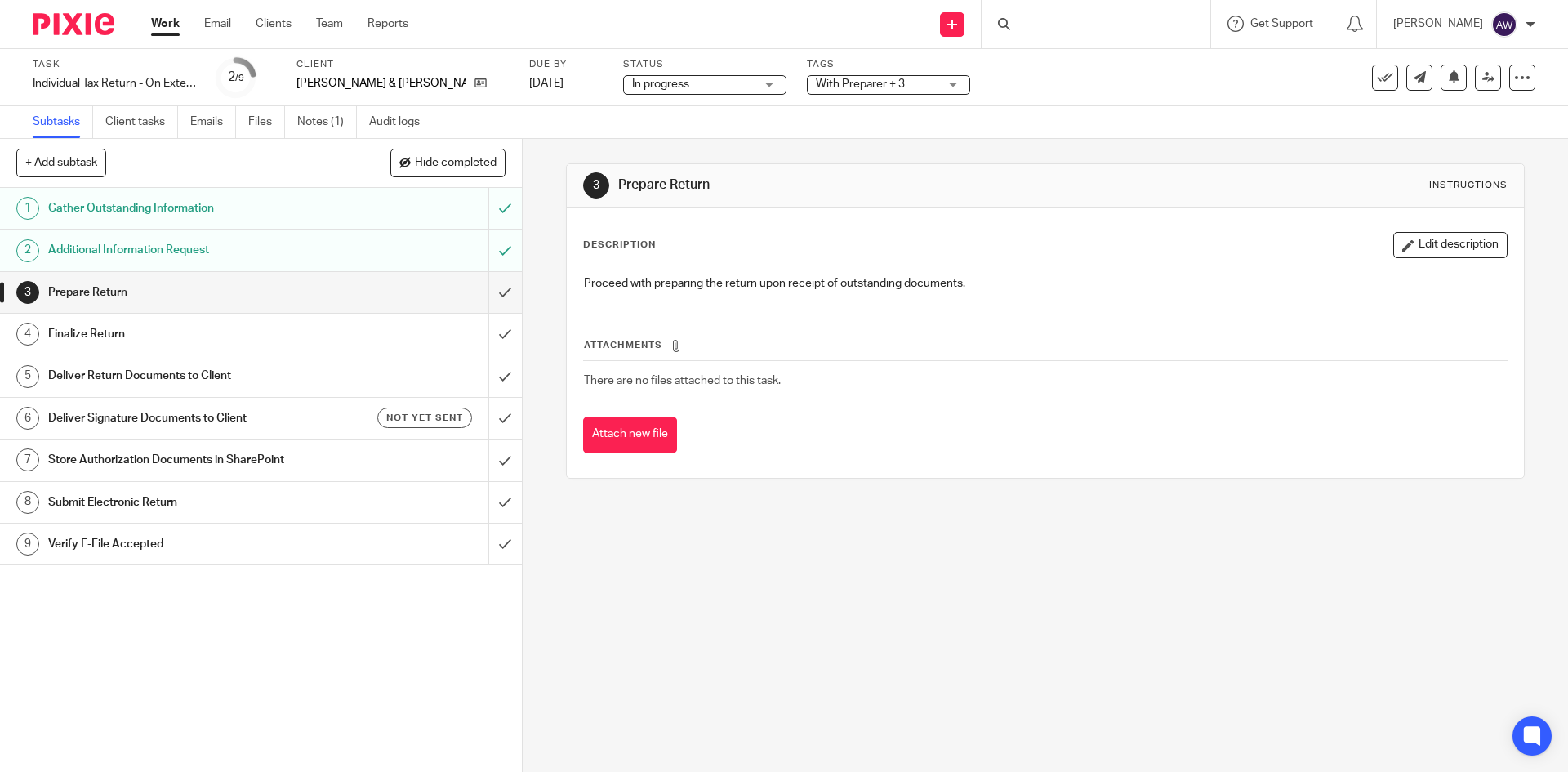
click at [861, 89] on span "With Preparer + 3" at bounding box center [877, 84] width 123 height 17
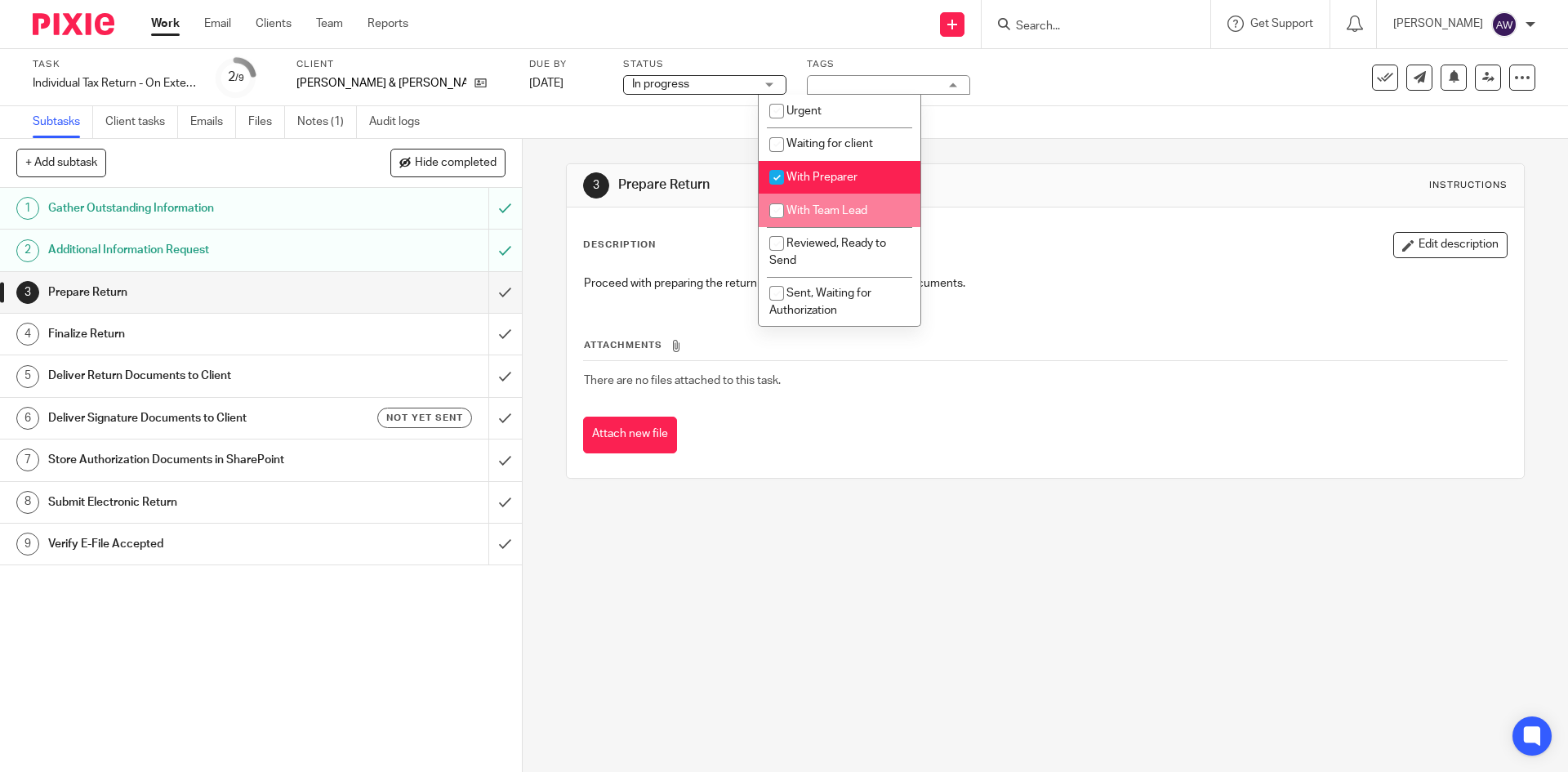
click at [840, 204] on li "With Team Lead" at bounding box center [840, 209] width 162 height 33
checkbox input "false"
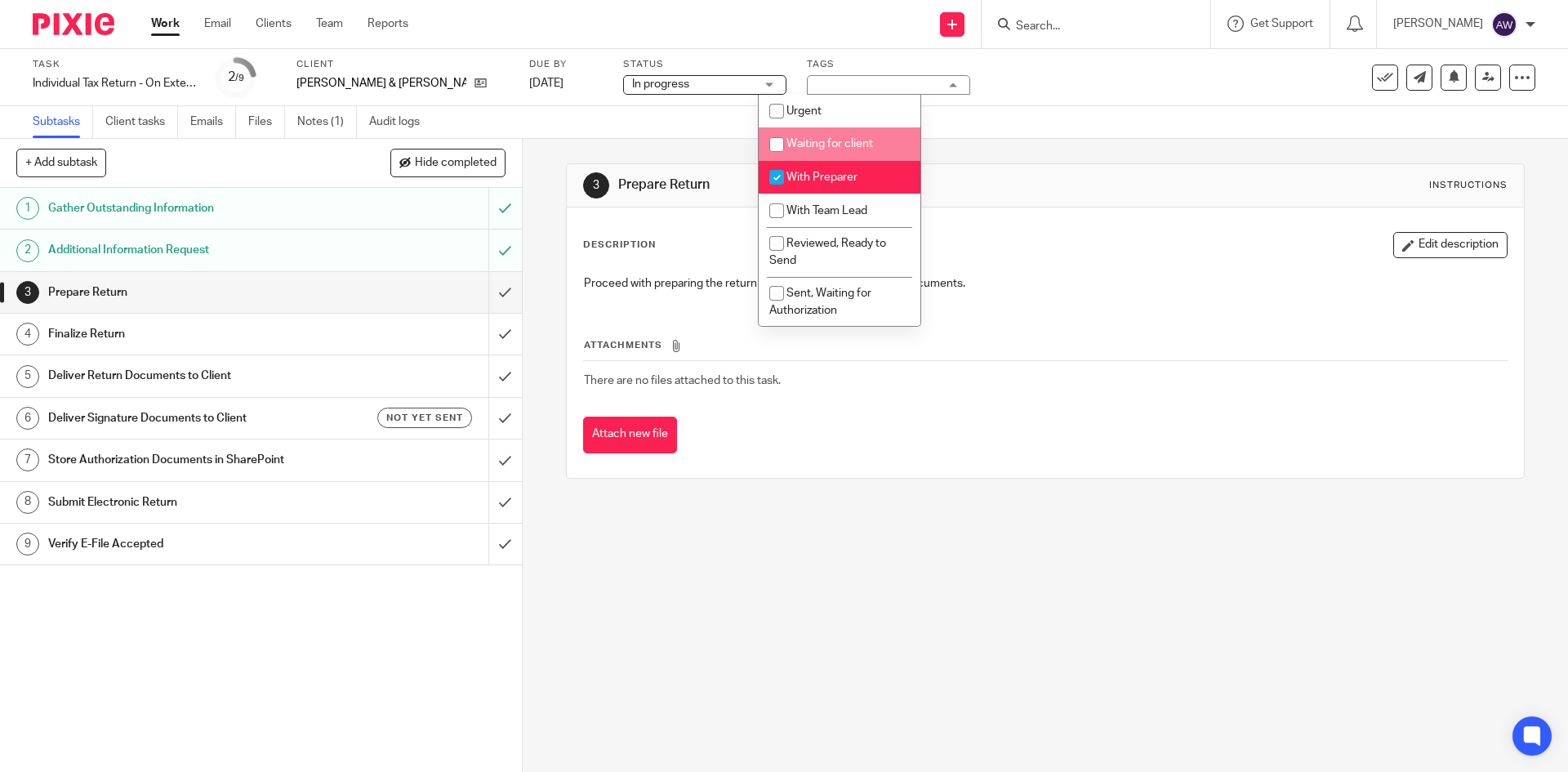
click at [821, 146] on span "Waiting for client" at bounding box center [830, 144] width 87 height 12
checkbox input "true"
click at [644, 142] on div "3 Prepare Return Instructions Description Edit description Proceed with prepari…" at bounding box center [1044, 321] width 958 height 365
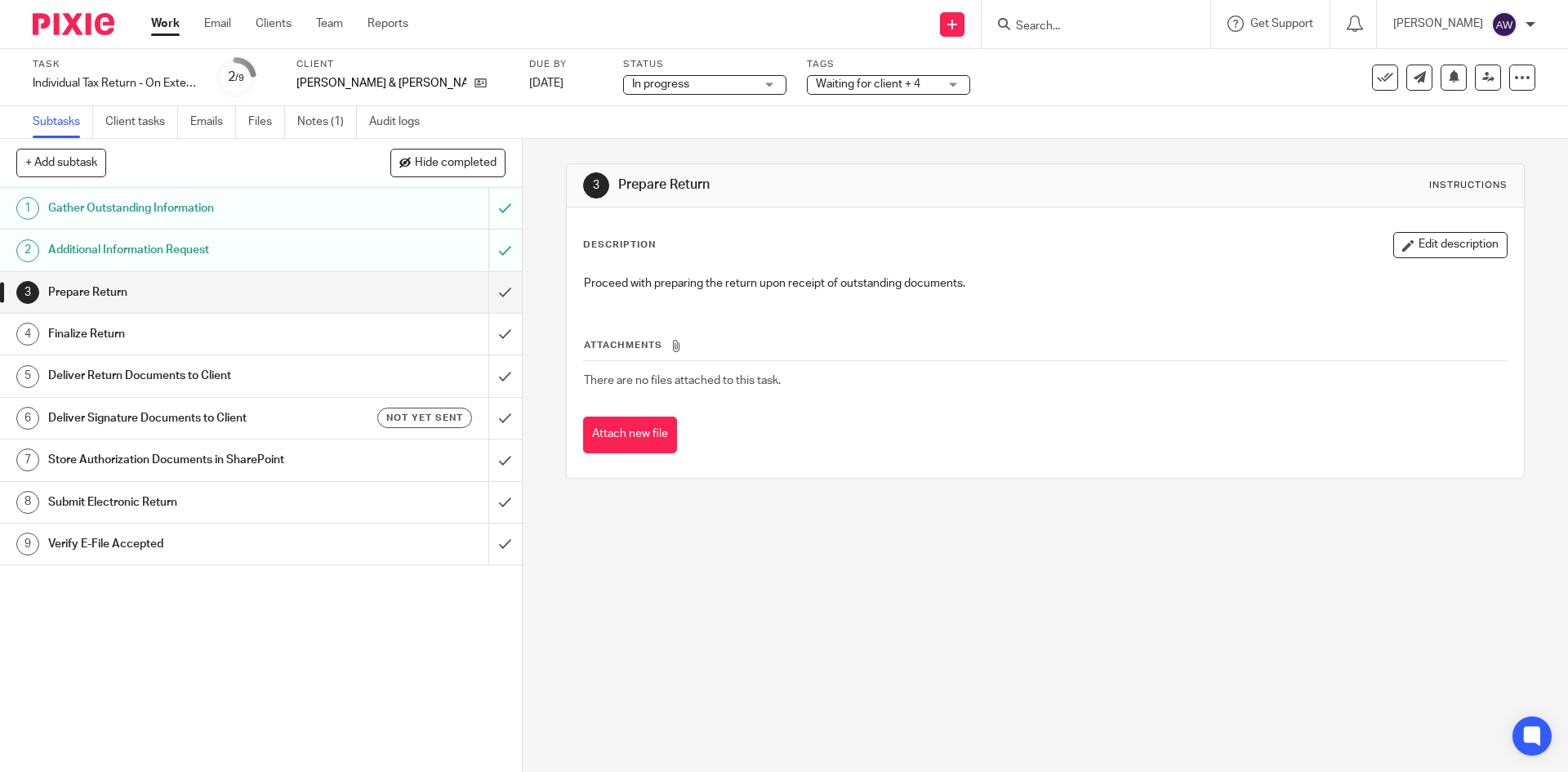
click at [177, 24] on link "Work" at bounding box center [165, 23] width 29 height 16
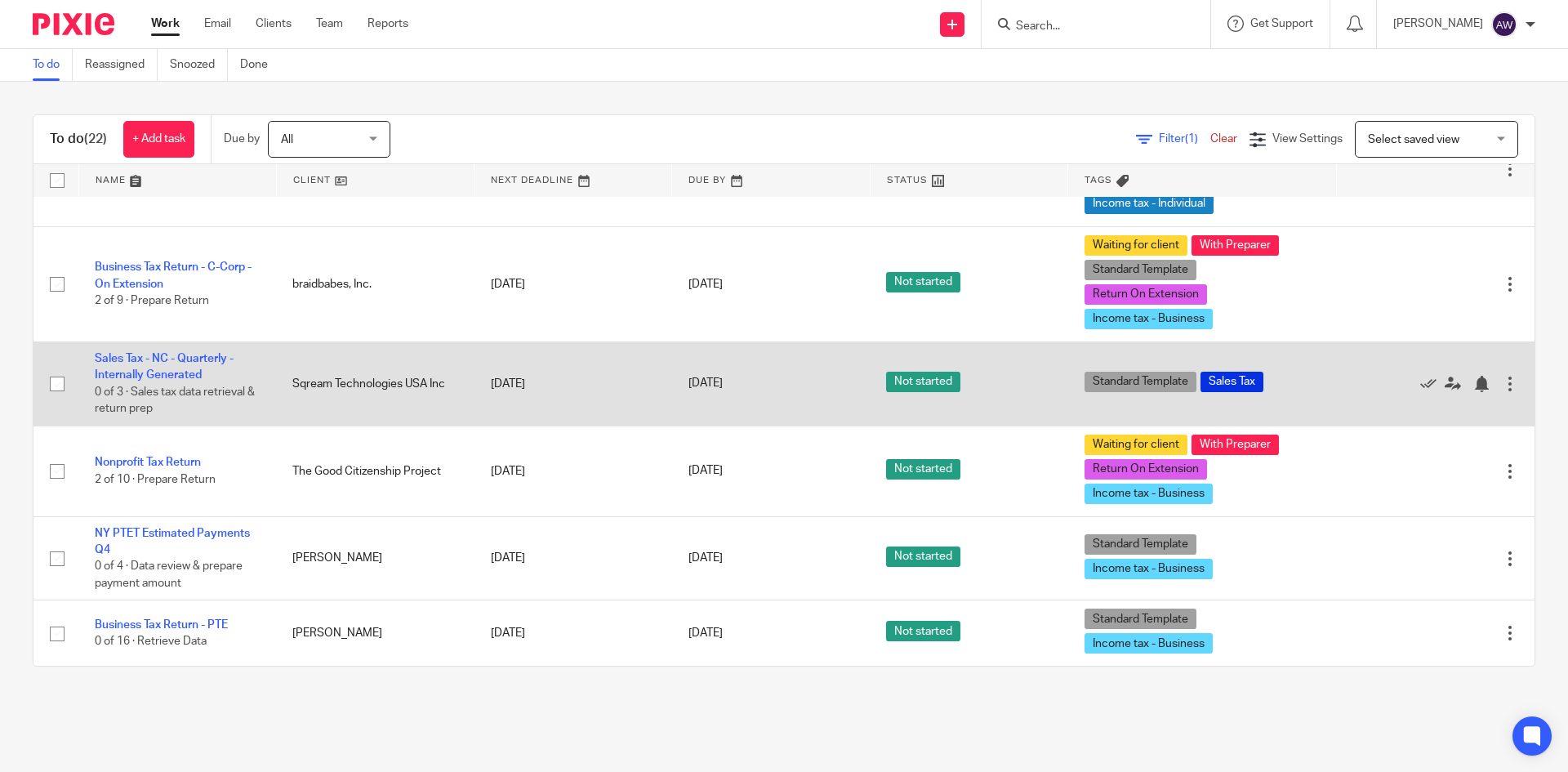
scroll to position [1489, 0]
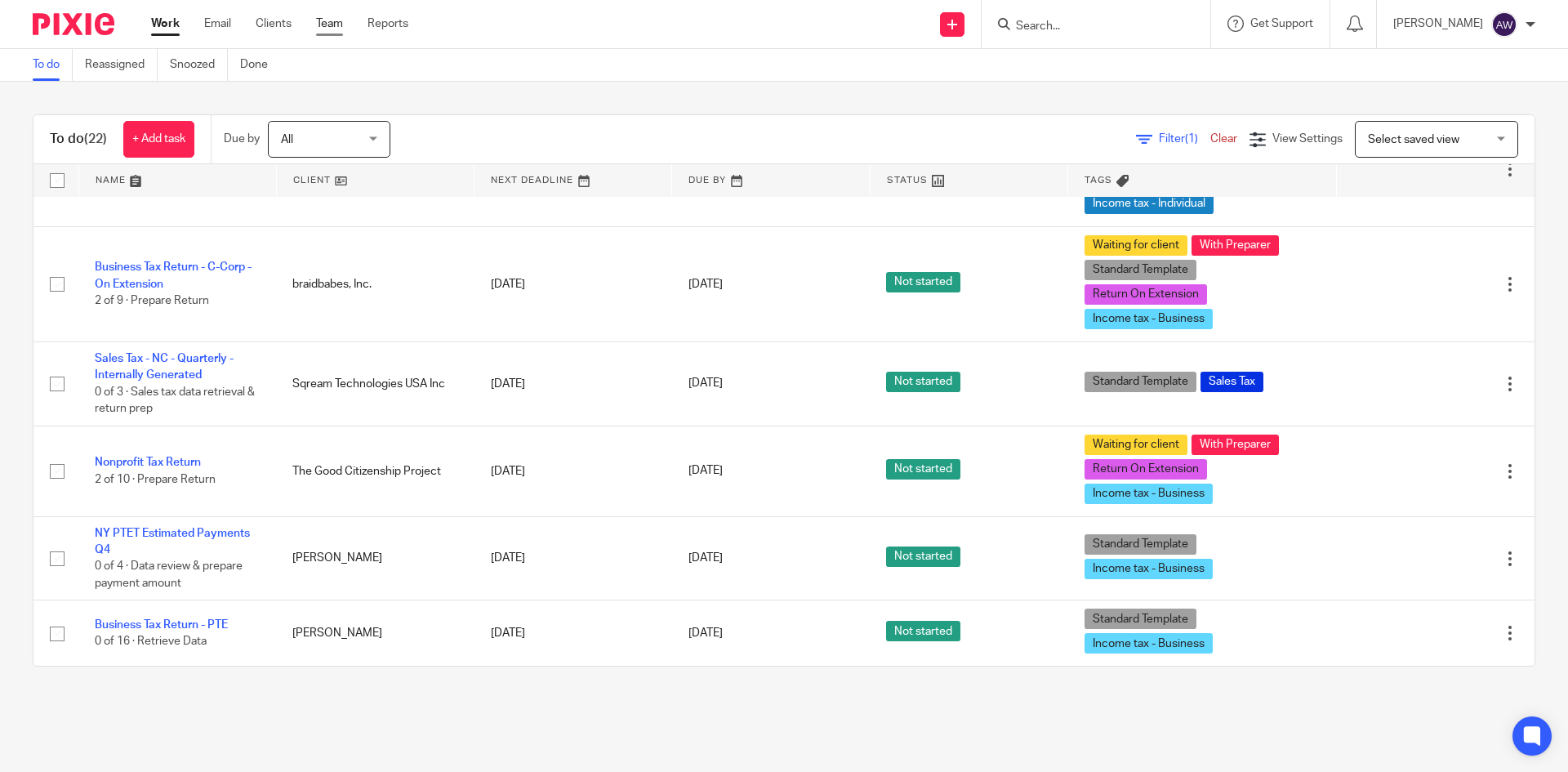
click at [335, 23] on link "Team" at bounding box center [329, 23] width 27 height 16
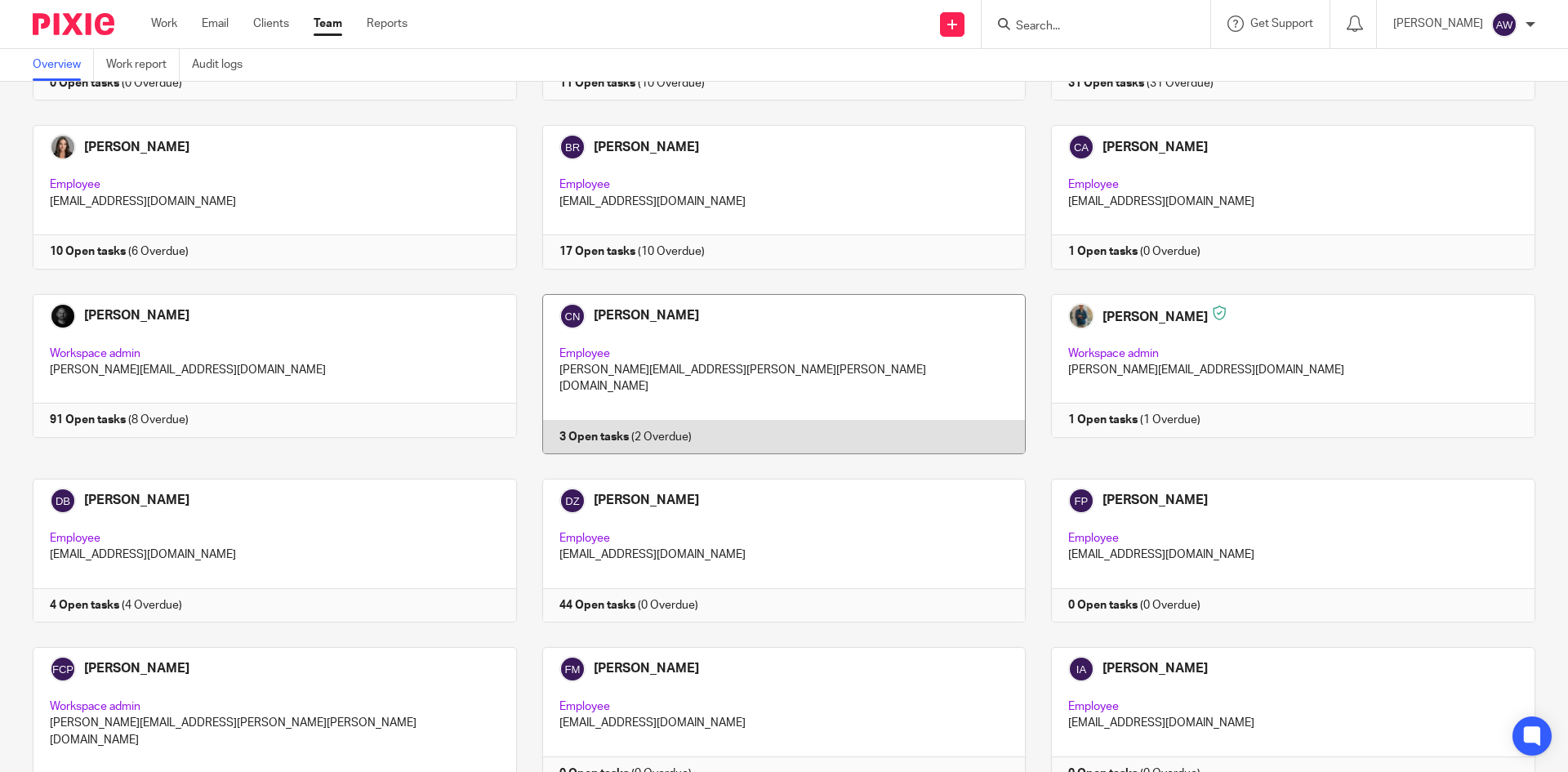
scroll to position [735, 0]
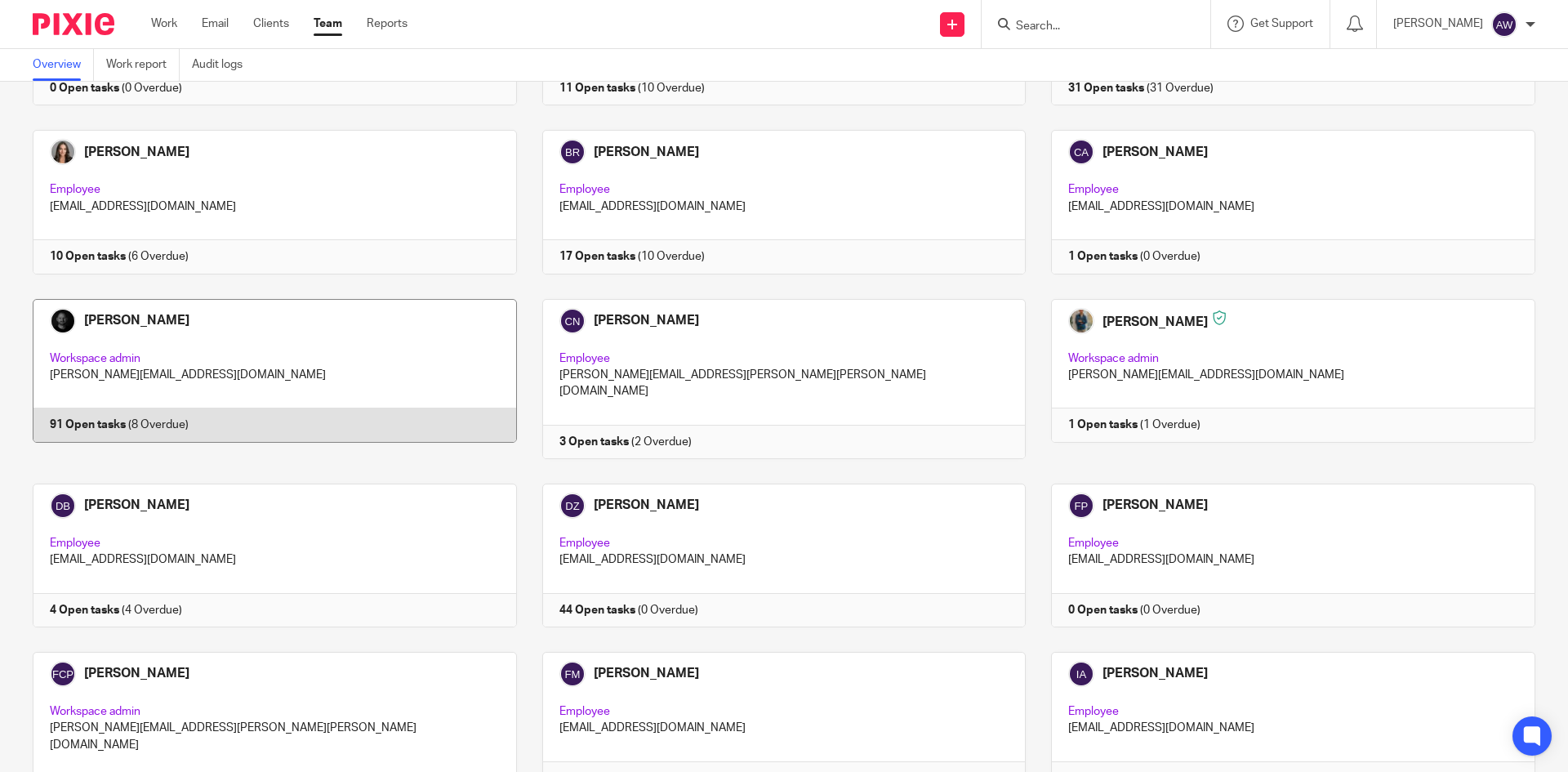
click at [74, 405] on link at bounding box center [262, 378] width 510 height 160
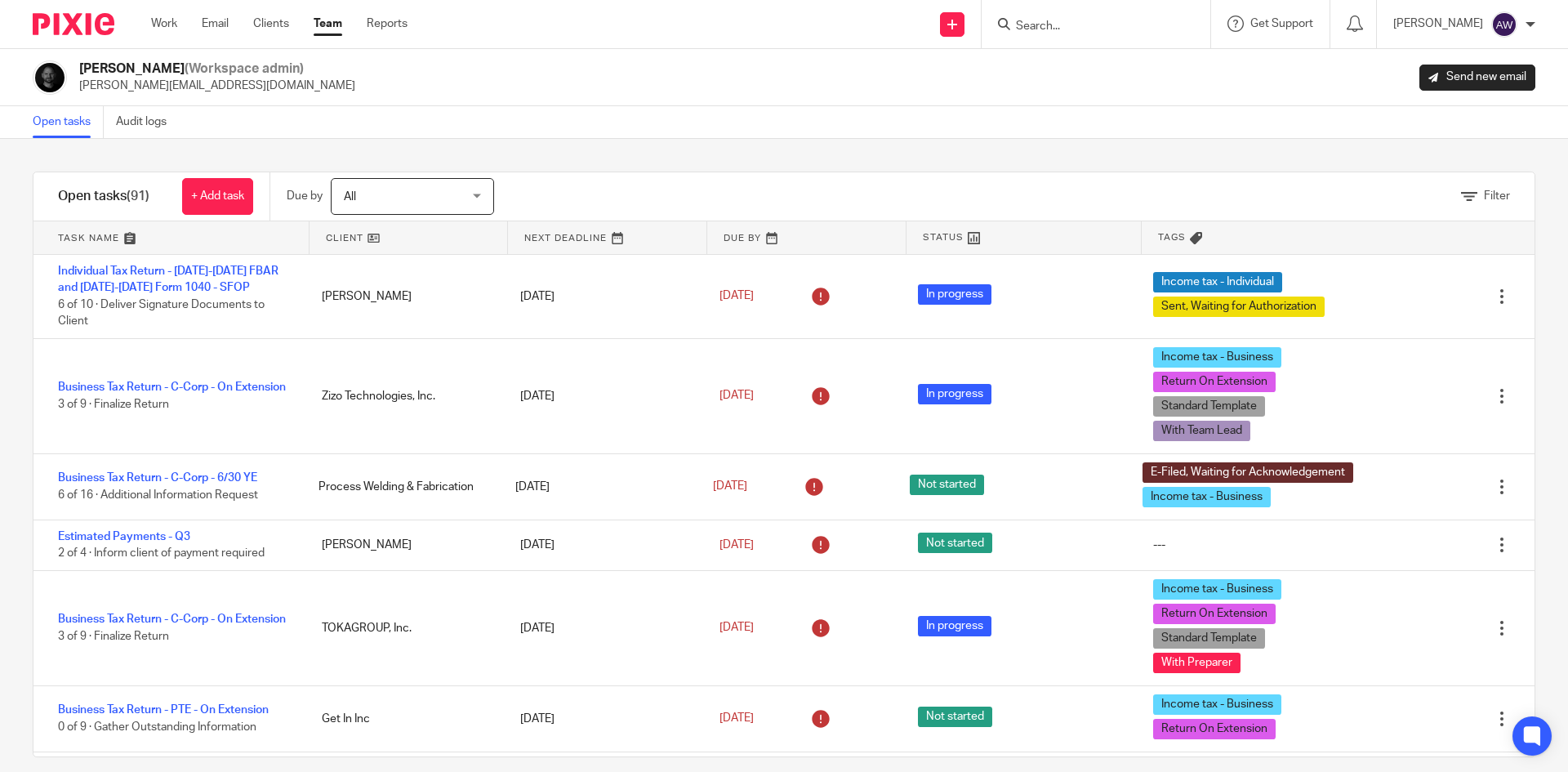
click at [443, 203] on span "All" at bounding box center [404, 196] width 119 height 34
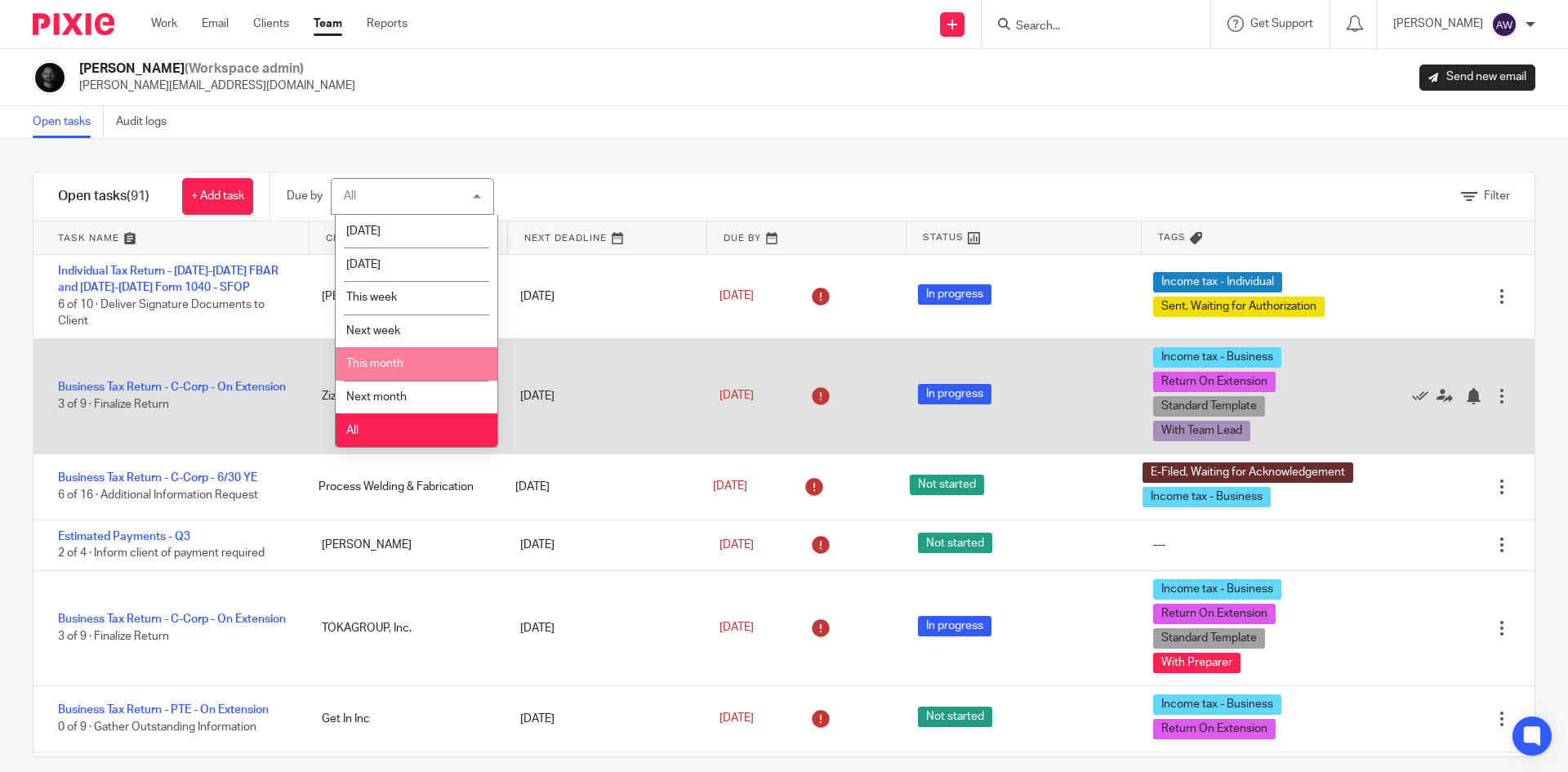
click at [401, 369] on li "This month" at bounding box center [416, 364] width 162 height 33
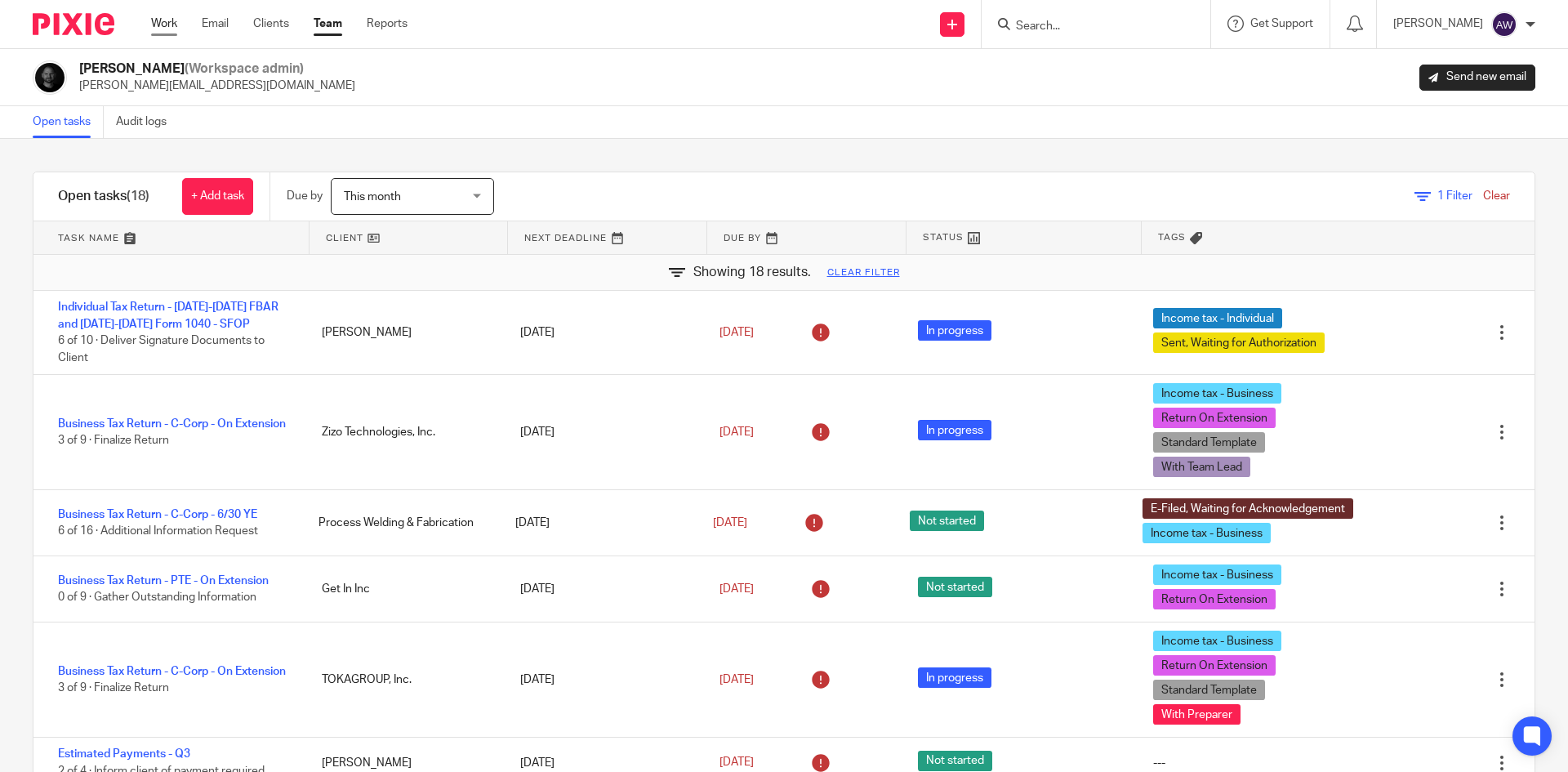
click at [156, 27] on link "Work" at bounding box center [163, 23] width 26 height 16
